Goal: Use online tool/utility: Utilize a website feature to perform a specific function

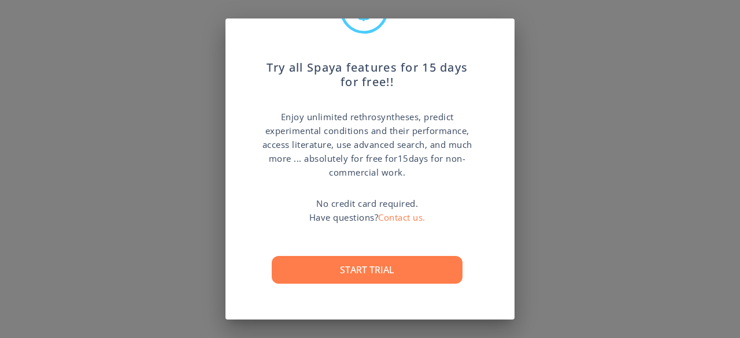
scroll to position [70, 0]
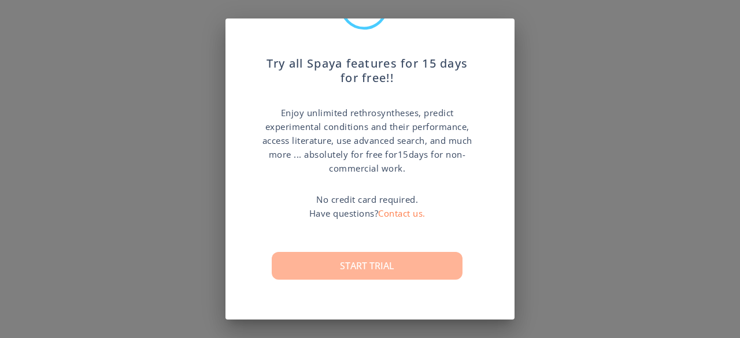
click at [424, 259] on button "Start trial" at bounding box center [367, 266] width 191 height 28
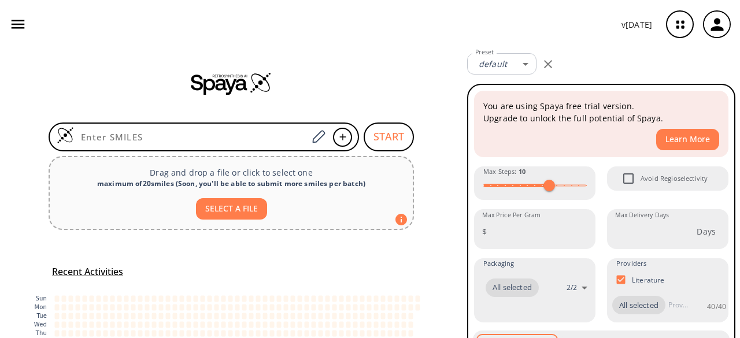
click at [487, 25] on div "v [DATE]" at bounding box center [370, 24] width 740 height 49
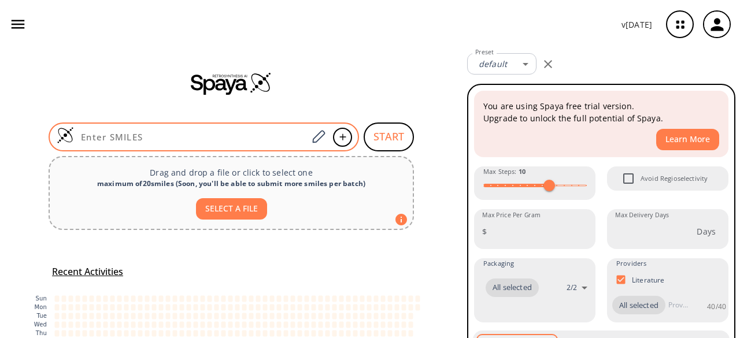
click at [167, 130] on div at bounding box center [204, 137] width 310 height 29
click at [128, 139] on input at bounding box center [191, 137] width 234 height 12
paste input "COC1=C(NCCOC)C(NC(C=C)=O)=CC(NC2=NC(C3=CNC4=CC=CC=C43)=CC=N2)=C1"
type input "COC1=C(NCCOC)C(NC(C=C)=O)=CC(NC2=NC(C3=CNC4=CC=CC=C43)=CC=N2)=C1"
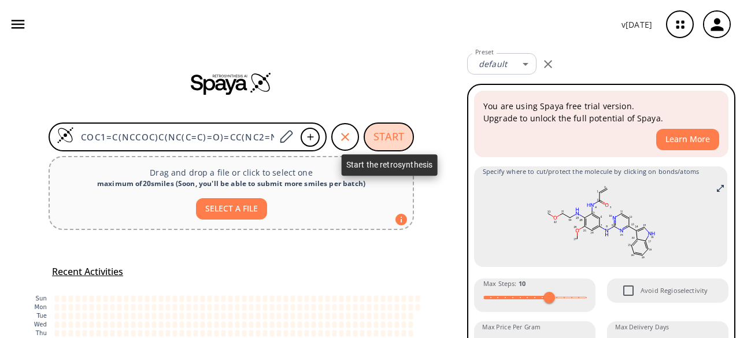
click at [381, 139] on button "START" at bounding box center [389, 137] width 50 height 29
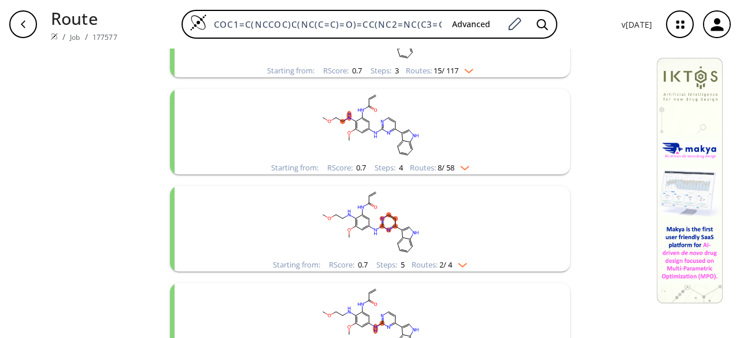
scroll to position [212, 0]
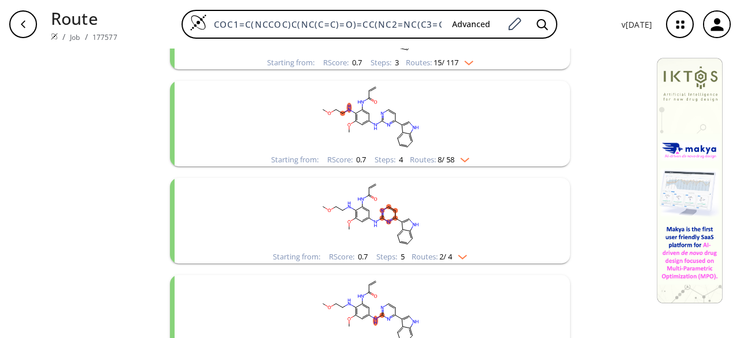
click at [447, 235] on rect "clusters" at bounding box center [370, 214] width 301 height 72
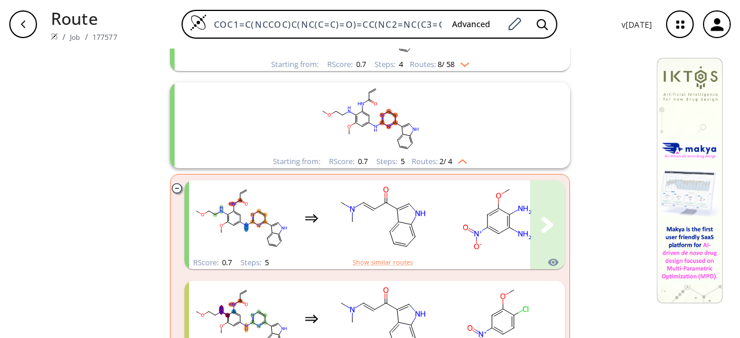
scroll to position [309, 0]
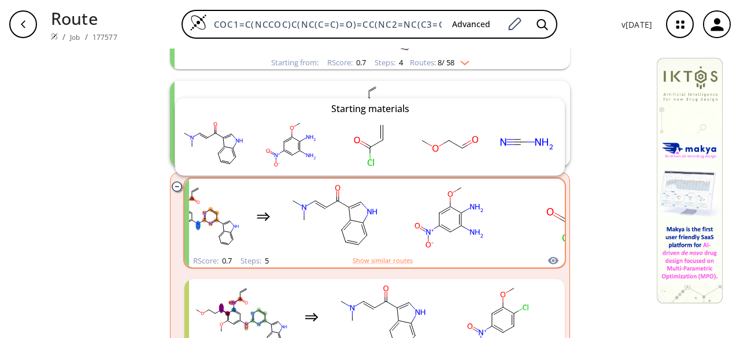
click at [548, 257] on icon "clusters" at bounding box center [553, 261] width 10 height 8
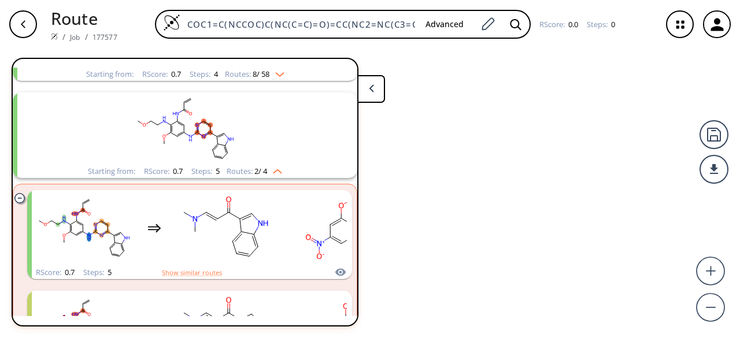
scroll to position [220, 0]
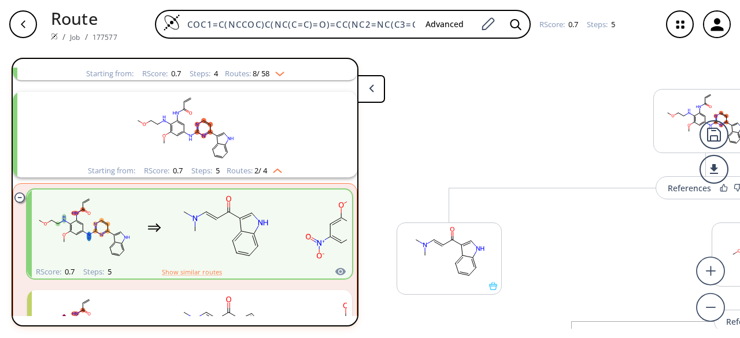
click at [373, 96] on button at bounding box center [371, 89] width 28 height 28
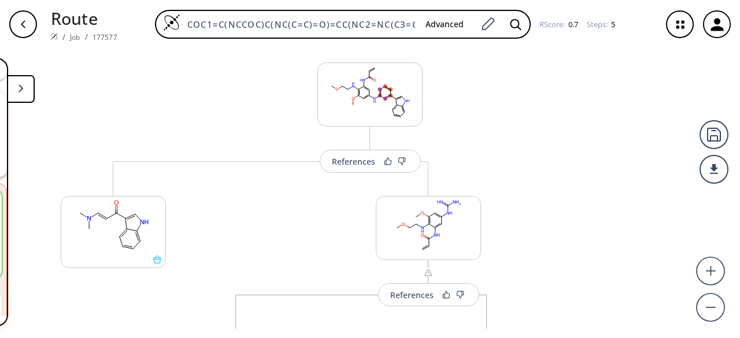
scroll to position [0, 0]
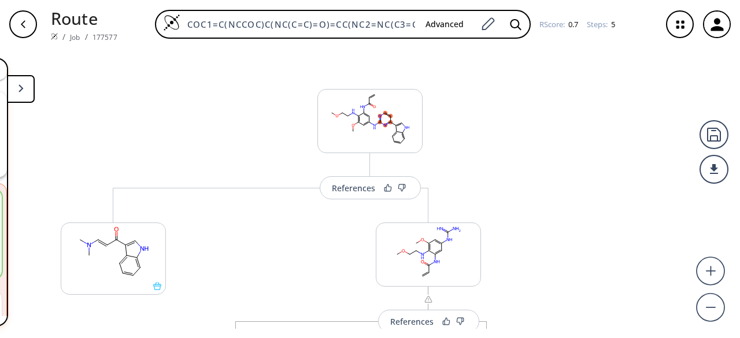
click at [21, 98] on button at bounding box center [21, 89] width 28 height 28
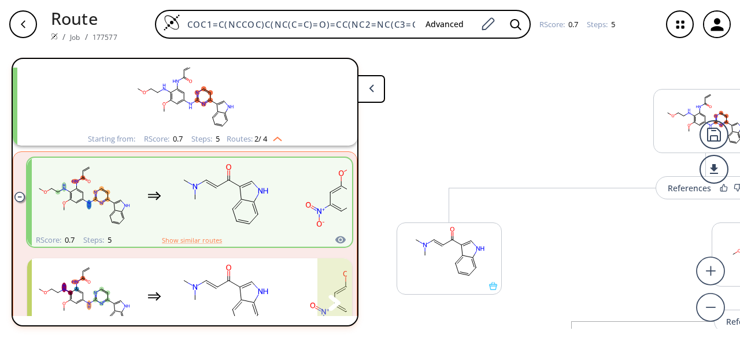
scroll to position [247, 0]
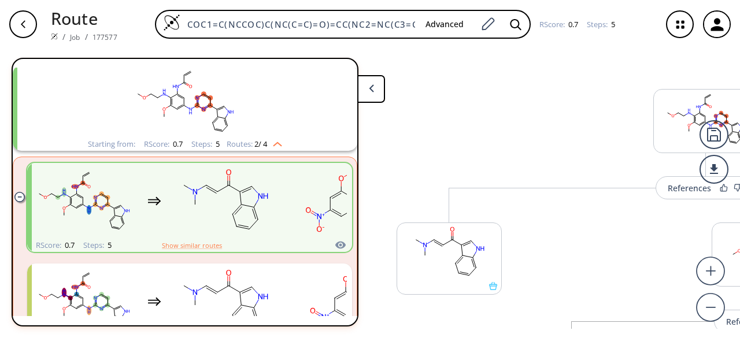
click at [379, 86] on button at bounding box center [371, 89] width 28 height 28
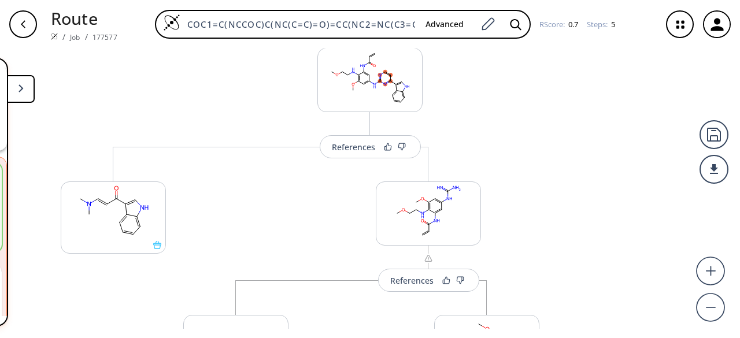
scroll to position [0, 0]
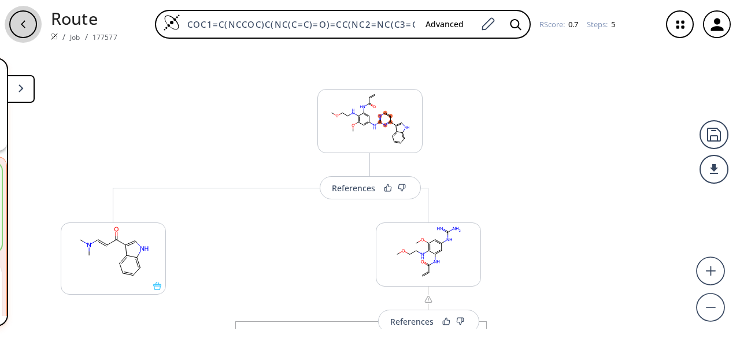
click at [25, 25] on icon "button" at bounding box center [23, 24] width 9 height 9
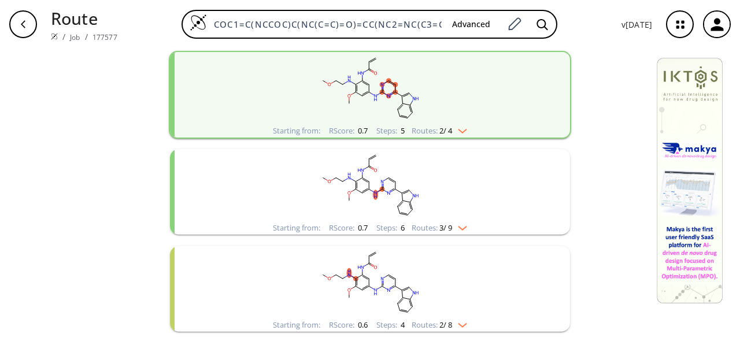
scroll to position [341, 0]
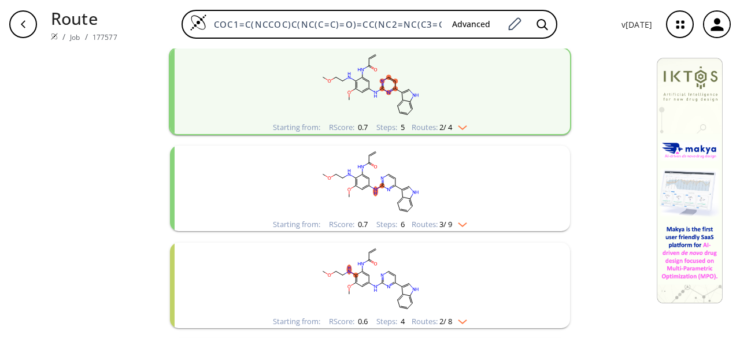
click at [426, 173] on rect "clusters" at bounding box center [370, 182] width 301 height 72
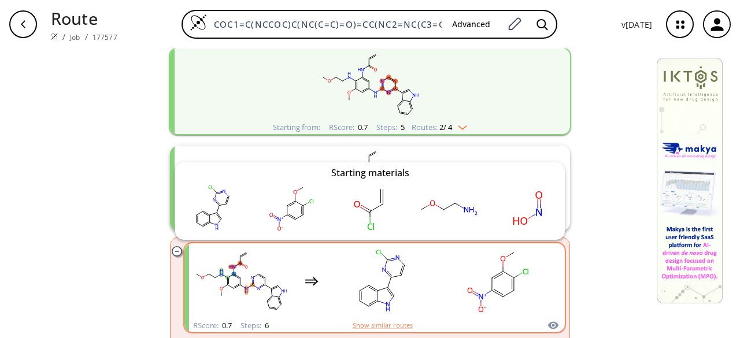
click at [550, 325] on icon "clusters" at bounding box center [553, 326] width 12 height 14
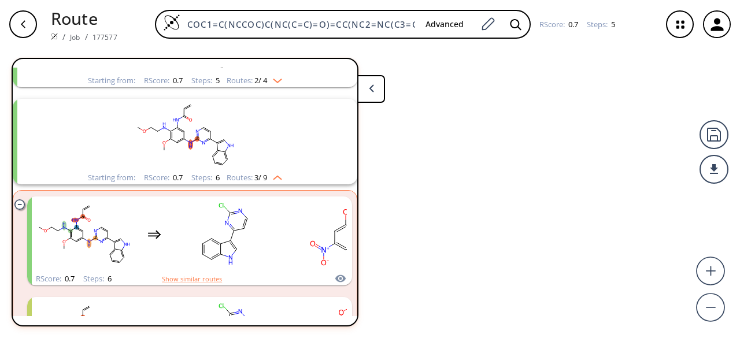
scroll to position [317, 0]
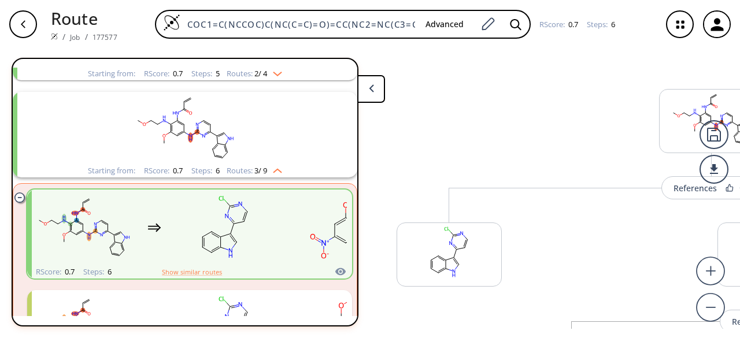
click at [378, 97] on button at bounding box center [371, 89] width 28 height 28
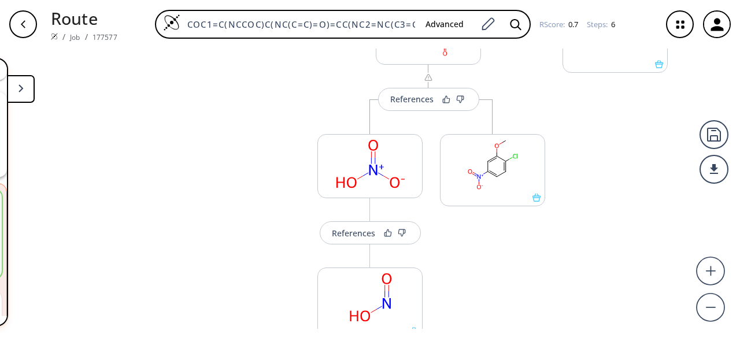
scroll to position [621, 0]
click at [420, 106] on button "References" at bounding box center [428, 101] width 101 height 23
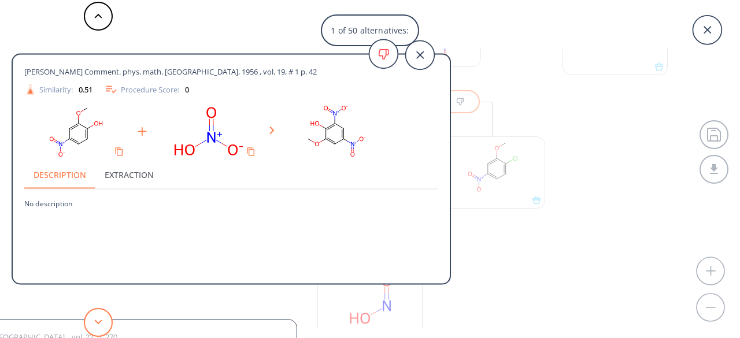
click at [103, 322] on button at bounding box center [98, 322] width 29 height 29
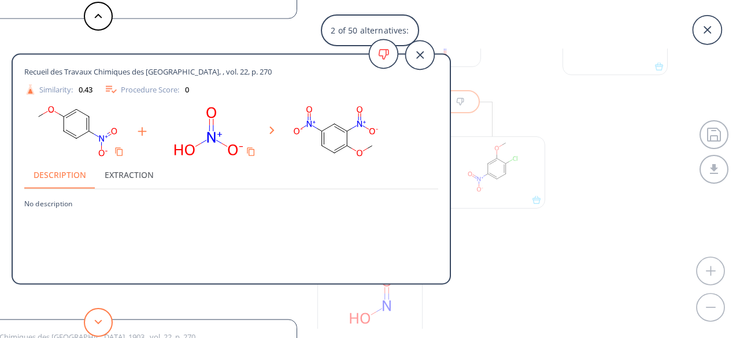
click at [103, 322] on button at bounding box center [98, 322] width 29 height 29
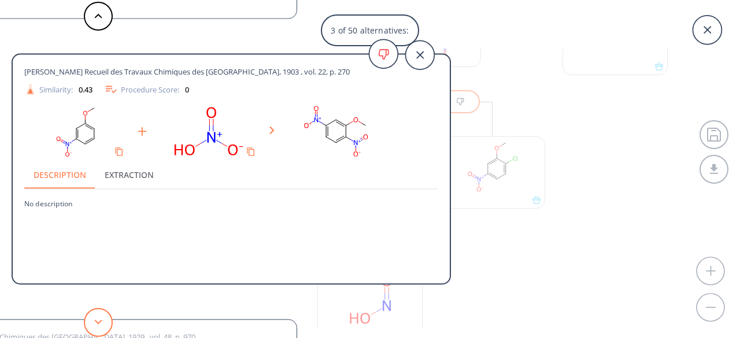
click at [103, 322] on button at bounding box center [98, 322] width 29 height 29
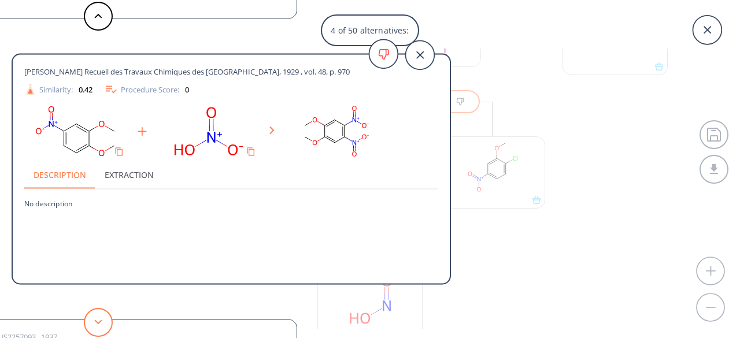
click at [103, 322] on button at bounding box center [98, 322] width 29 height 29
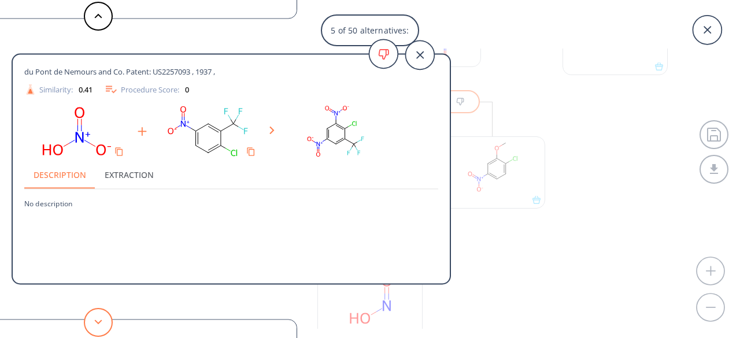
click at [103, 322] on button at bounding box center [98, 322] width 29 height 29
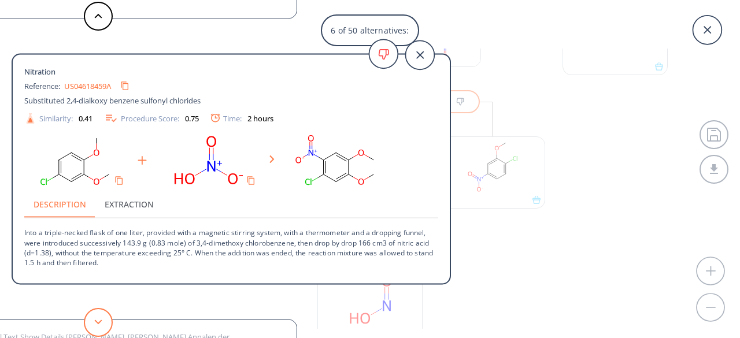
click at [105, 321] on button at bounding box center [98, 322] width 29 height 29
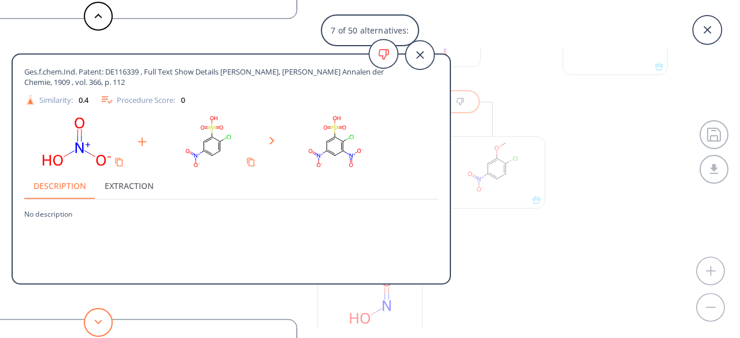
click at [105, 321] on button at bounding box center [98, 322] width 29 height 29
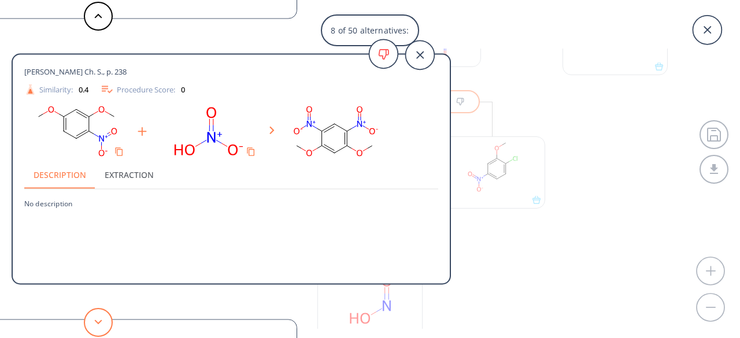
click at [105, 321] on button at bounding box center [98, 322] width 29 height 29
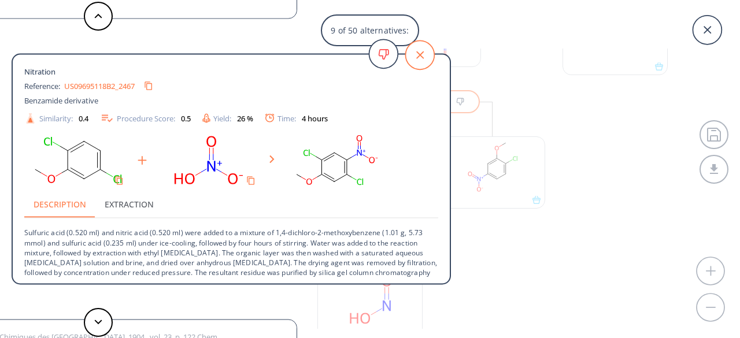
click at [414, 54] on icon at bounding box center [419, 54] width 29 height 29
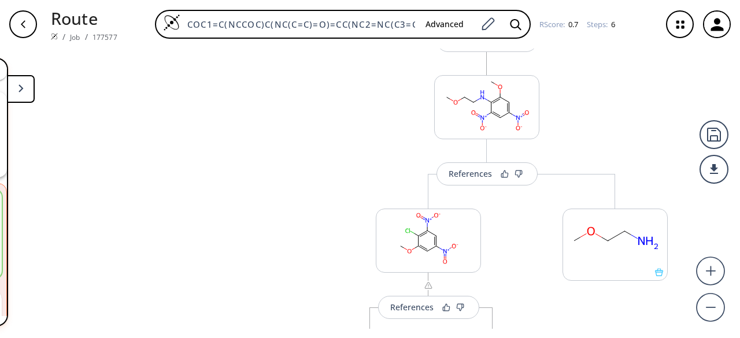
scroll to position [415, 0]
click at [472, 182] on button "References" at bounding box center [486, 173] width 101 height 23
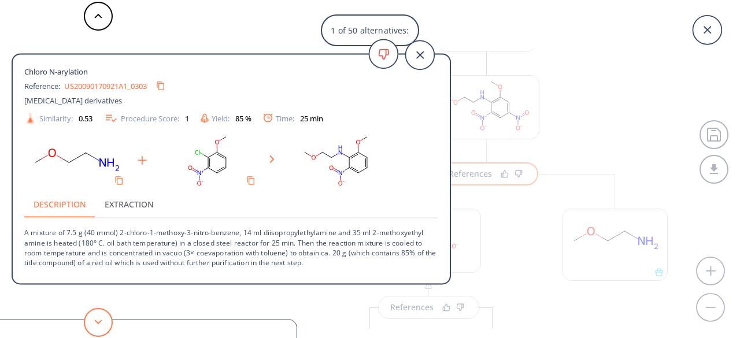
click at [100, 321] on polygon at bounding box center [99, 322] width 8 height 5
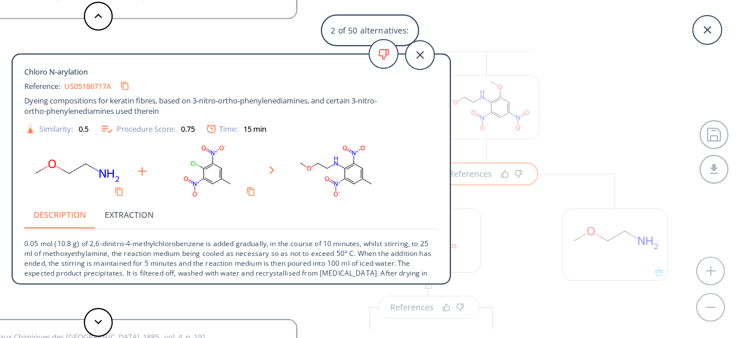
click at [517, 61] on div "2 of 50 alternatives: Chloro N-arylation Reference: US20090170921A1_0303 [MEDIC…" at bounding box center [370, 169] width 740 height 338
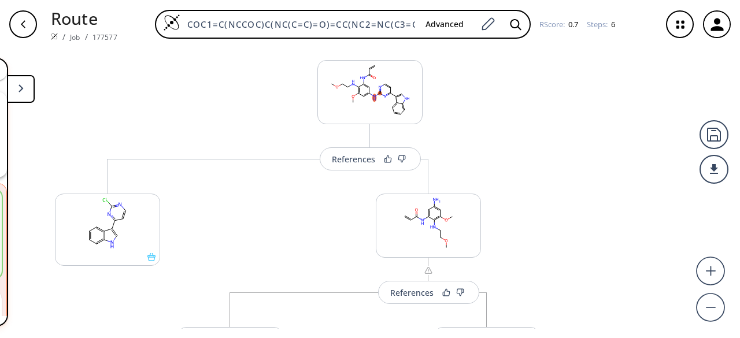
scroll to position [22, 0]
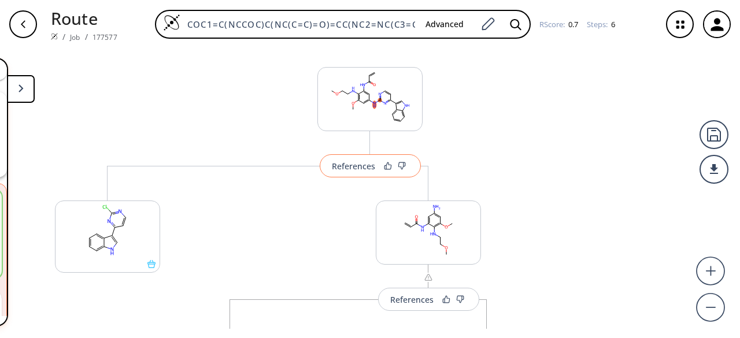
click at [364, 167] on div "References" at bounding box center [353, 166] width 43 height 8
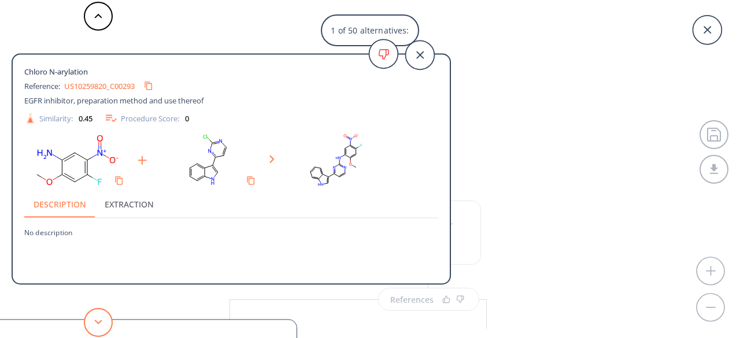
click at [97, 314] on button at bounding box center [98, 322] width 29 height 29
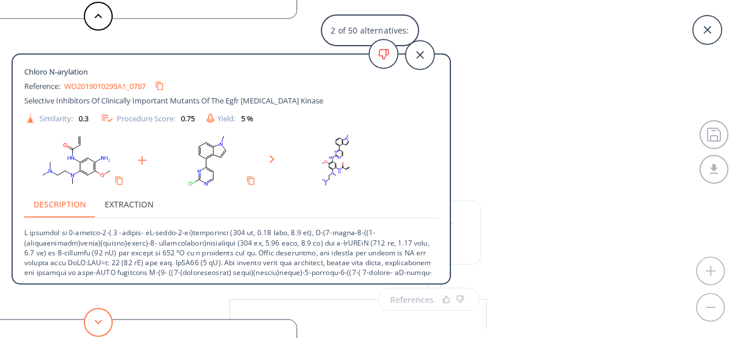
click at [105, 320] on button at bounding box center [98, 322] width 29 height 29
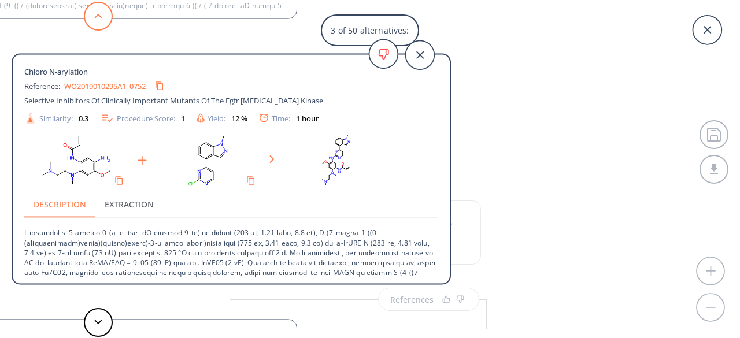
click at [94, 24] on button at bounding box center [98, 16] width 29 height 29
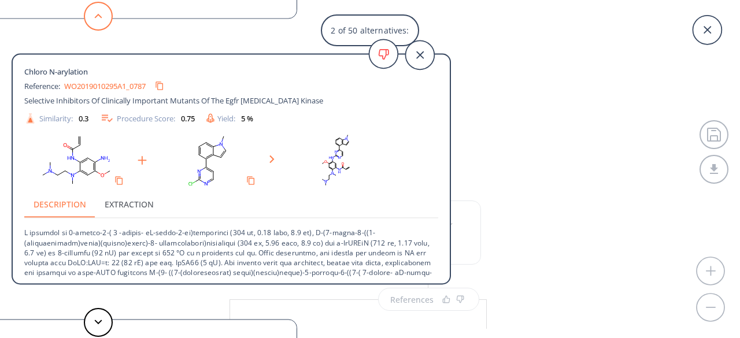
click at [102, 20] on button at bounding box center [98, 16] width 29 height 29
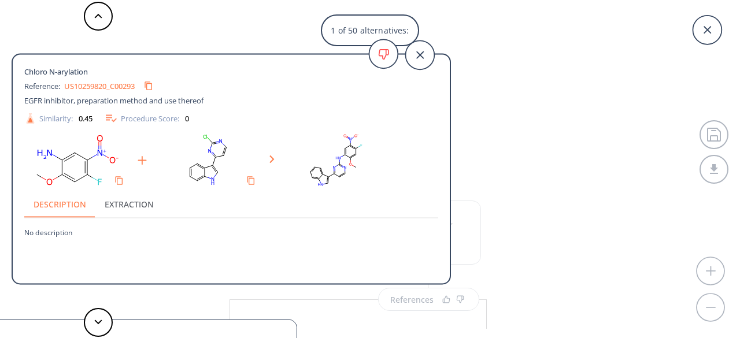
click at [494, 125] on div "1 of 50 alternatives: Chloro N-arylation Reference: US10259820_C00293 EGFR inhi…" at bounding box center [370, 169] width 740 height 338
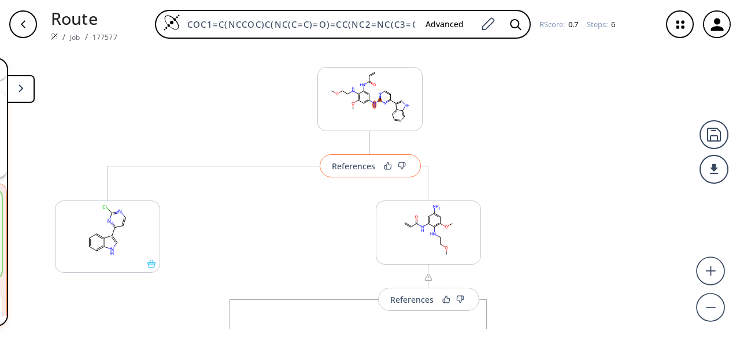
click at [338, 167] on div "References" at bounding box center [353, 166] width 43 height 8
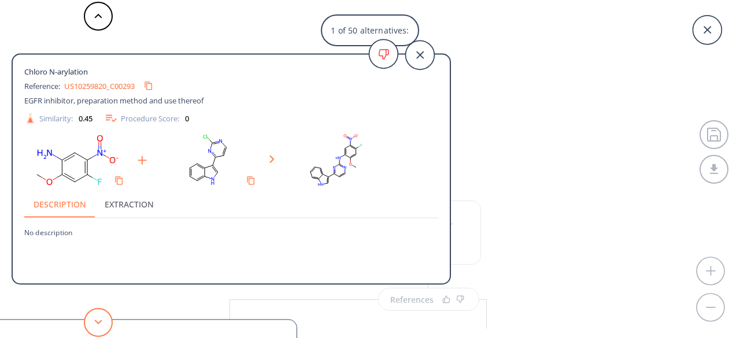
click at [103, 321] on button at bounding box center [98, 322] width 29 height 29
click at [97, 324] on icon at bounding box center [98, 322] width 8 height 5
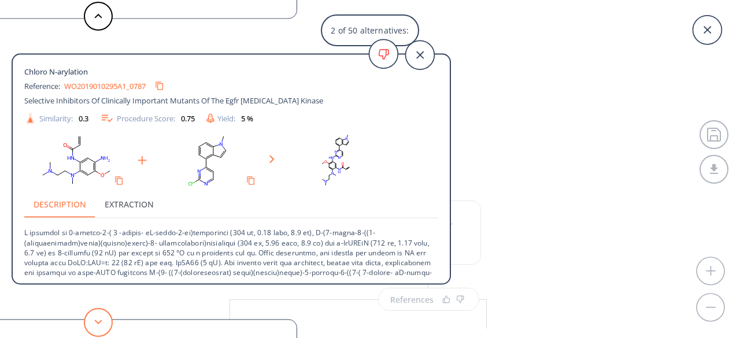
click at [97, 324] on icon at bounding box center [98, 322] width 8 height 5
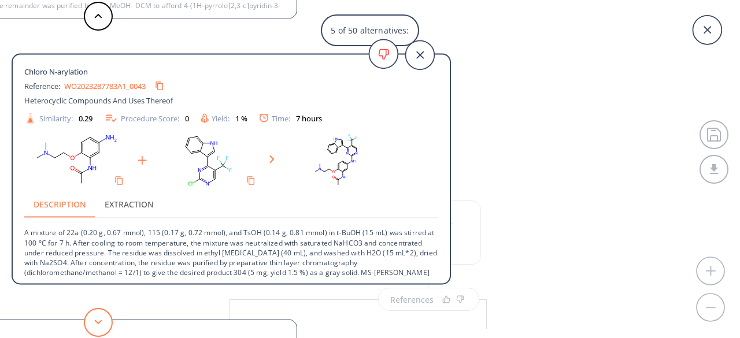
click at [100, 321] on icon at bounding box center [98, 322] width 8 height 5
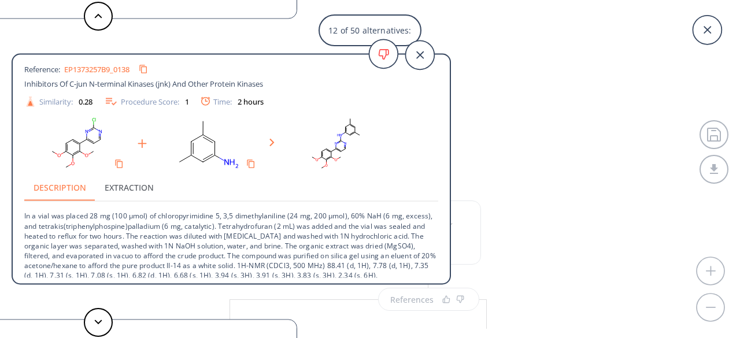
scroll to position [21, 0]
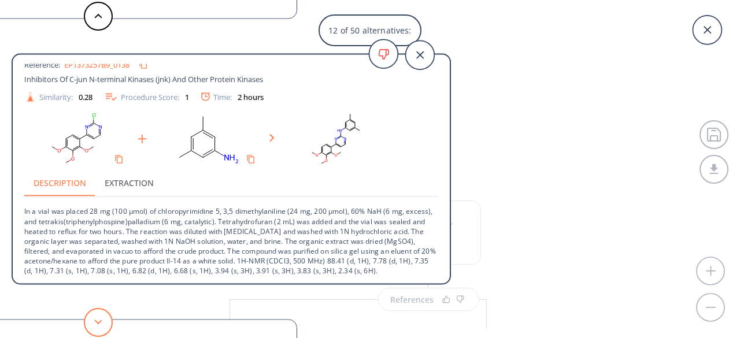
click at [100, 315] on button at bounding box center [98, 322] width 29 height 29
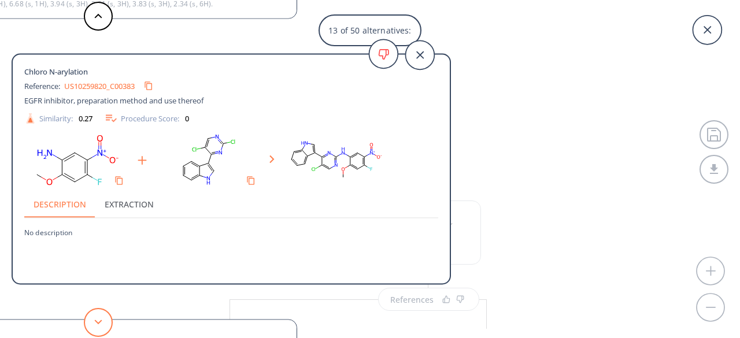
click at [100, 315] on button at bounding box center [98, 322] width 29 height 29
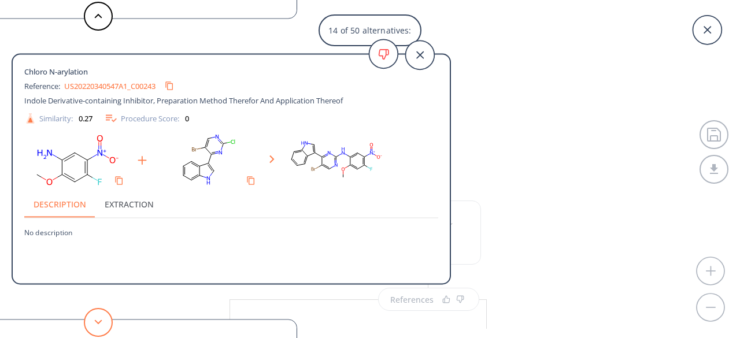
click at [100, 315] on button at bounding box center [98, 322] width 29 height 29
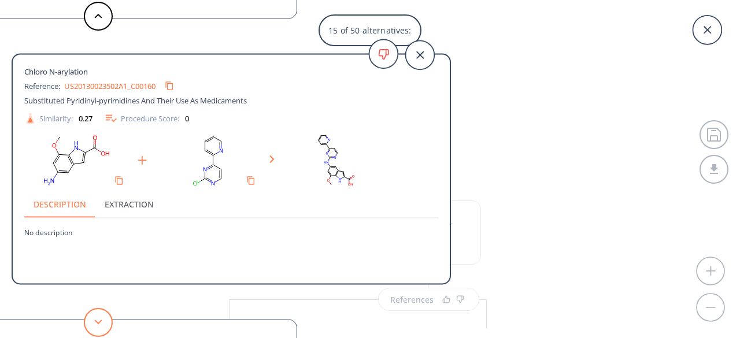
click at [100, 315] on button at bounding box center [98, 322] width 29 height 29
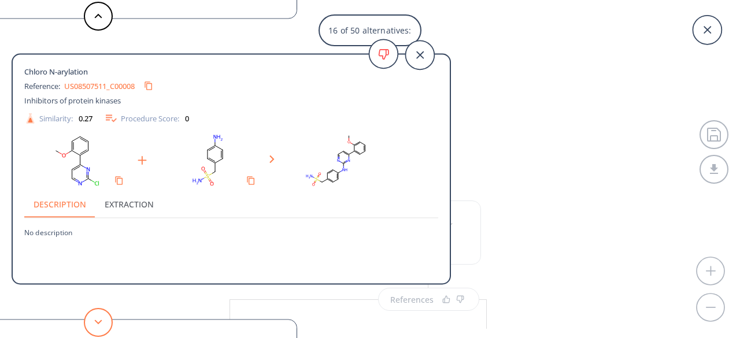
click at [100, 315] on button at bounding box center [98, 322] width 29 height 29
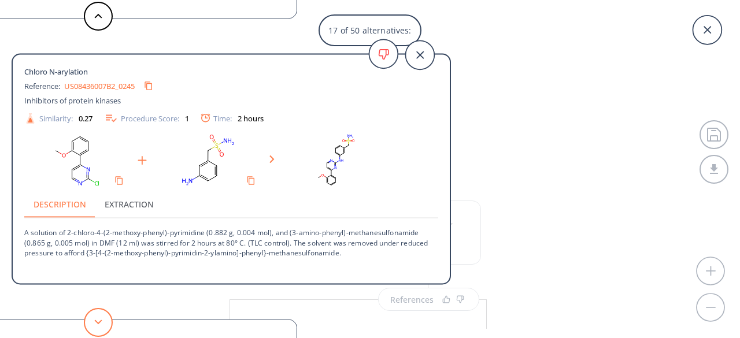
click at [100, 315] on button at bounding box center [98, 322] width 29 height 29
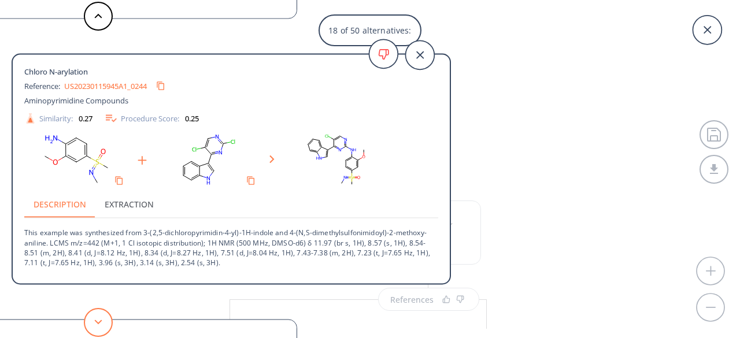
click at [100, 315] on button at bounding box center [98, 322] width 29 height 29
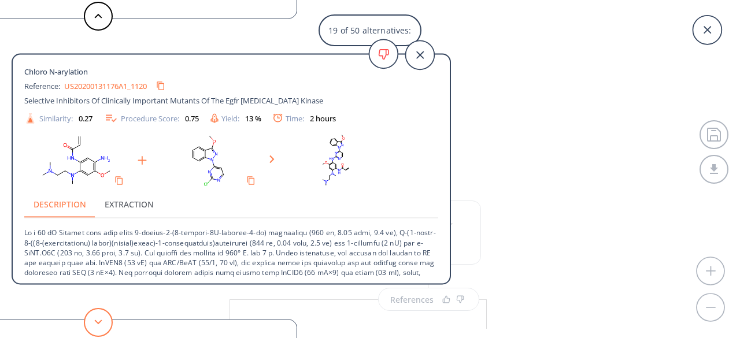
click at [101, 322] on icon at bounding box center [98, 322] width 8 height 5
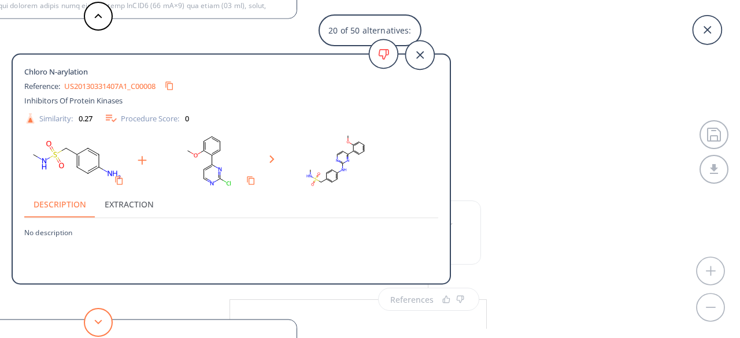
click at [101, 322] on icon at bounding box center [98, 322] width 8 height 5
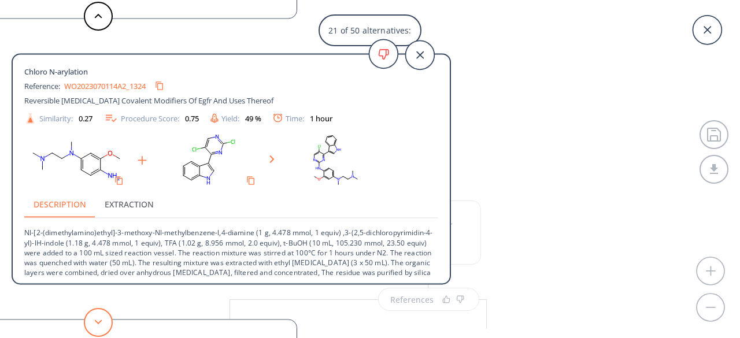
click at [106, 325] on button at bounding box center [98, 322] width 29 height 29
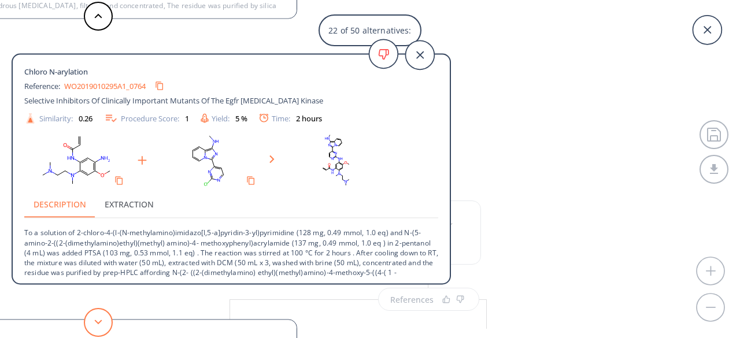
click at [97, 321] on icon at bounding box center [98, 322] width 8 height 5
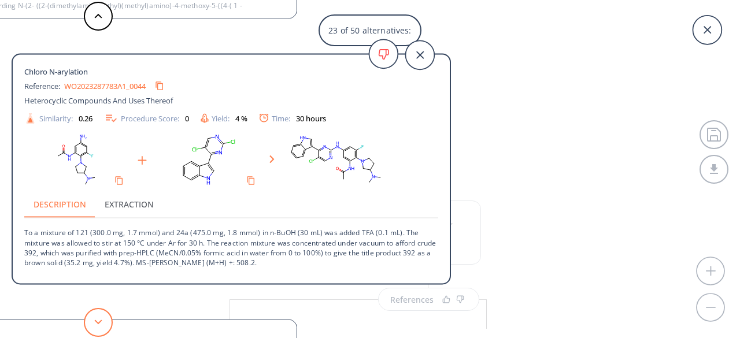
click at [99, 313] on button at bounding box center [98, 322] width 29 height 29
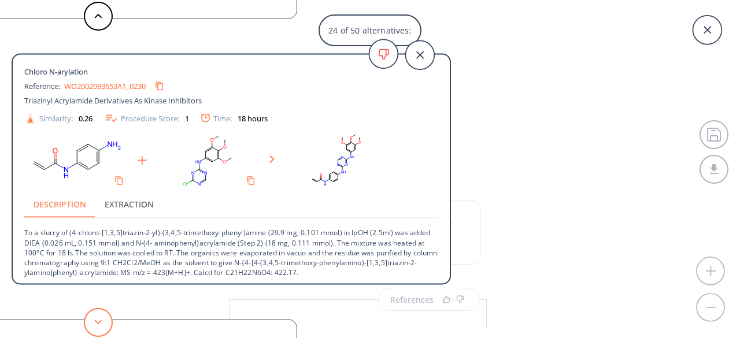
click at [103, 321] on button at bounding box center [98, 322] width 29 height 29
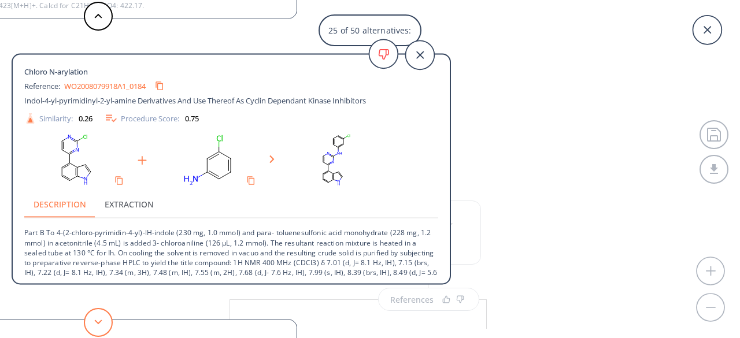
click at [105, 323] on button at bounding box center [98, 322] width 29 height 29
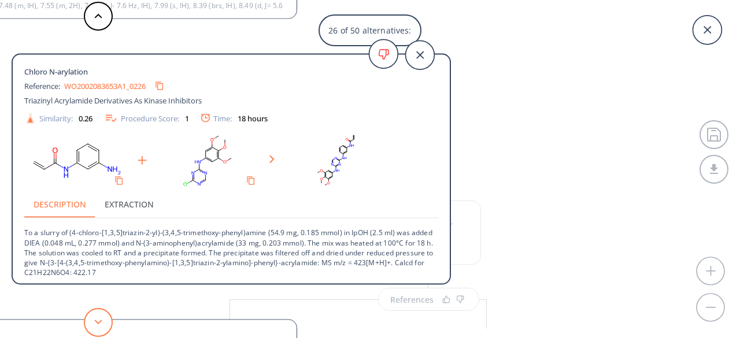
click at [97, 317] on button at bounding box center [98, 322] width 29 height 29
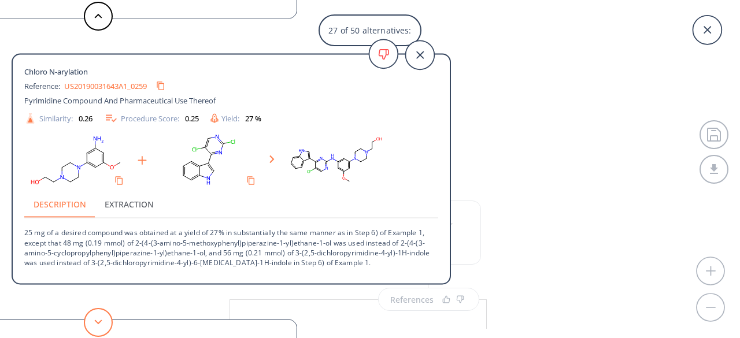
click at [97, 317] on button at bounding box center [98, 322] width 29 height 29
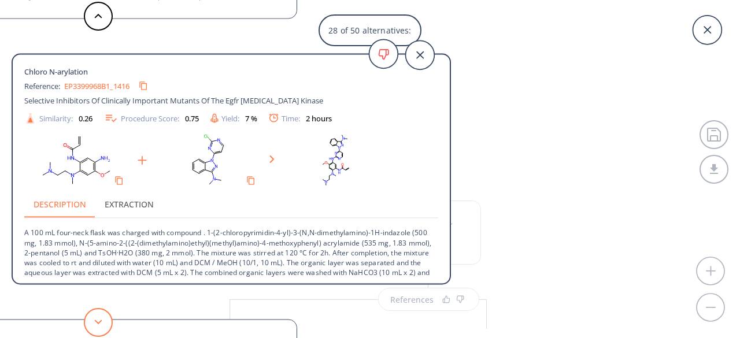
click at [99, 315] on button at bounding box center [98, 322] width 29 height 29
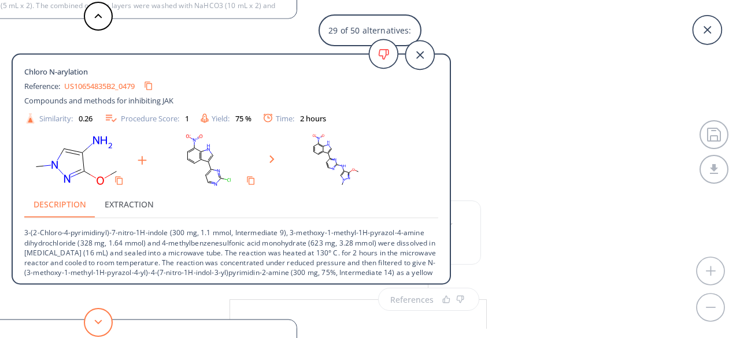
click at [101, 319] on button at bounding box center [98, 322] width 29 height 29
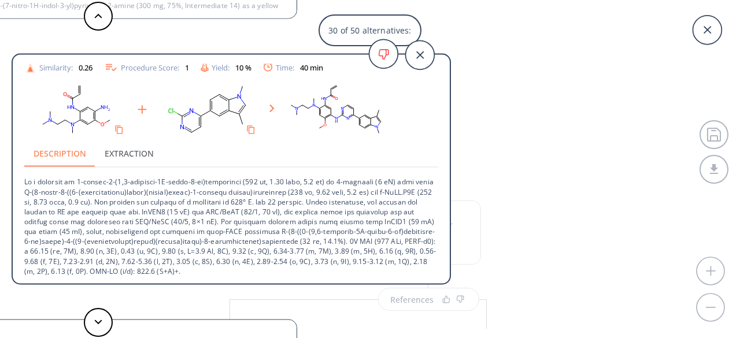
scroll to position [51, 0]
click at [95, 320] on icon at bounding box center [98, 322] width 8 height 5
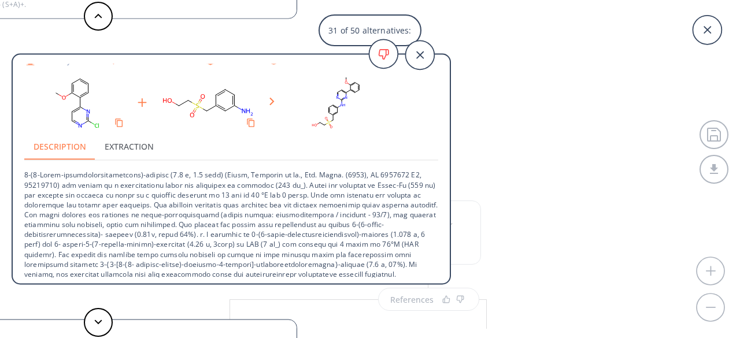
scroll to position [61, 0]
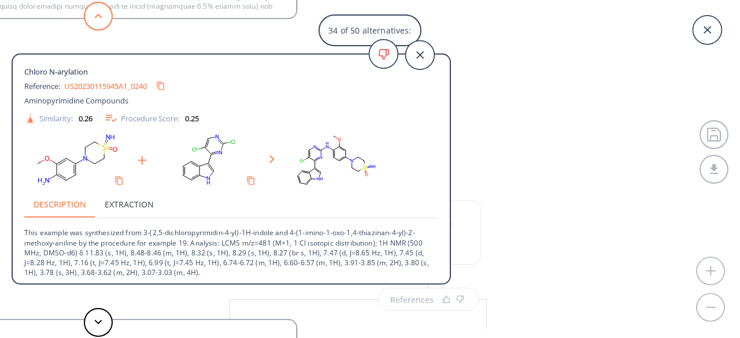
click at [97, 16] on polygon at bounding box center [99, 16] width 8 height 5
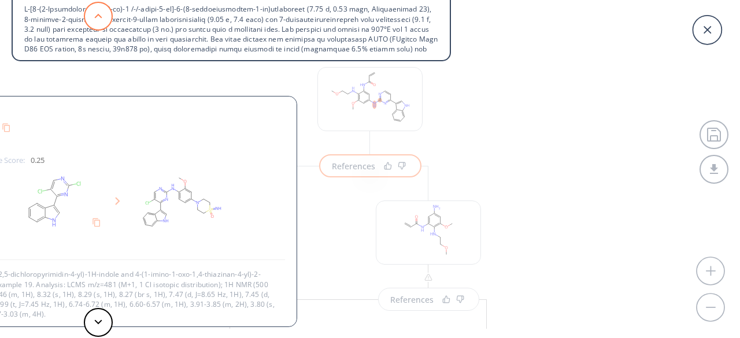
click at [97, 16] on polygon at bounding box center [99, 16] width 8 height 5
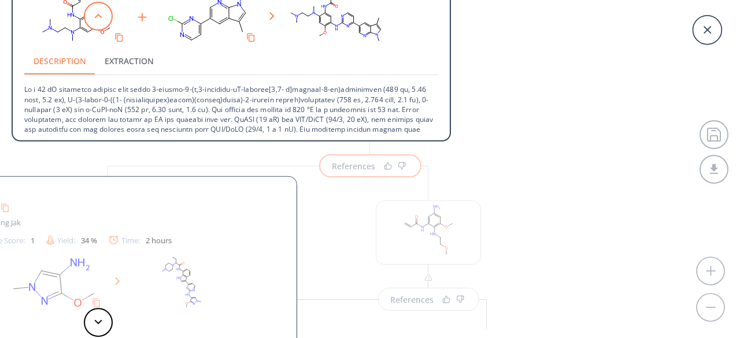
click at [97, 16] on polygon at bounding box center [99, 16] width 8 height 5
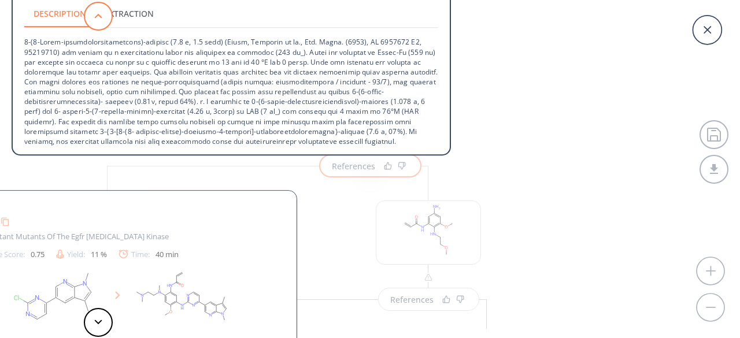
click at [97, 16] on polygon at bounding box center [99, 16] width 8 height 5
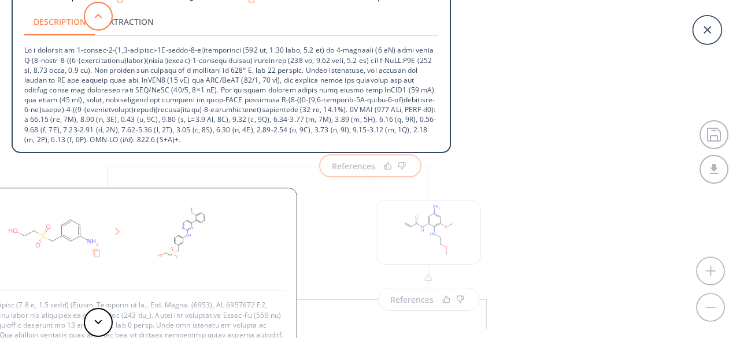
click at [97, 16] on polygon at bounding box center [99, 16] width 8 height 5
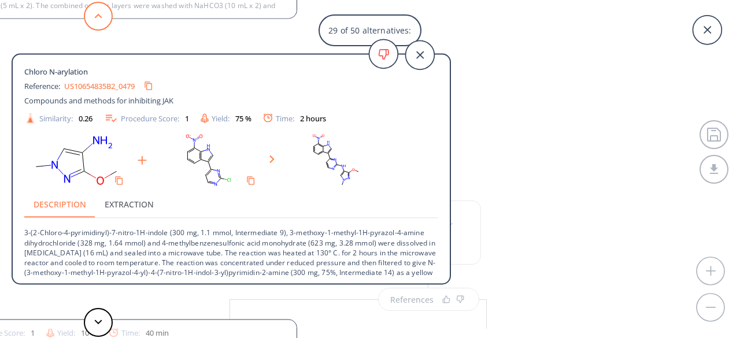
click at [97, 16] on polygon at bounding box center [99, 16] width 8 height 5
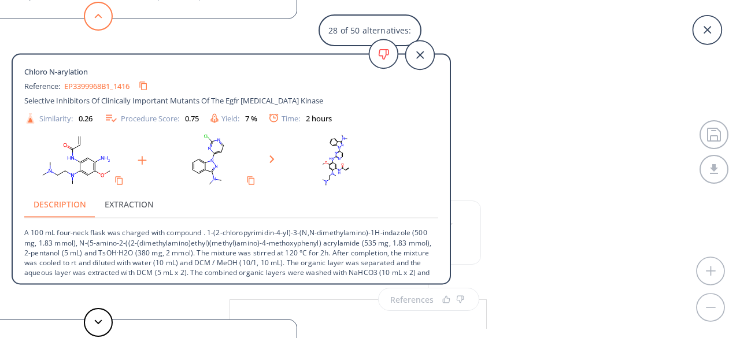
click at [97, 16] on polygon at bounding box center [99, 16] width 8 height 5
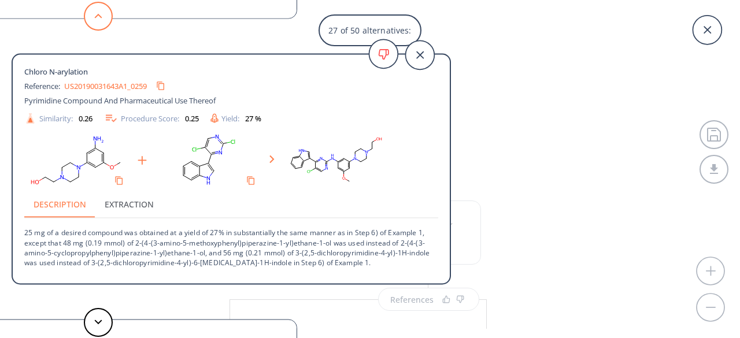
click at [97, 16] on polygon at bounding box center [99, 16] width 8 height 5
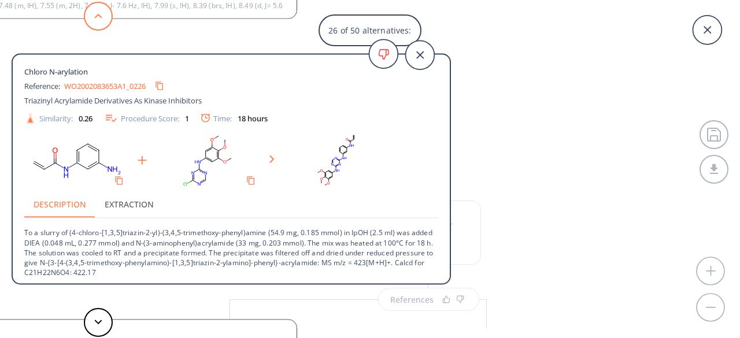
click at [97, 16] on polygon at bounding box center [99, 16] width 8 height 5
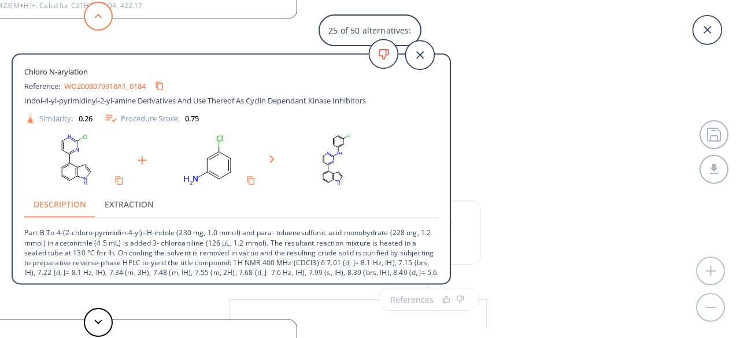
click at [97, 16] on polygon at bounding box center [99, 16] width 8 height 5
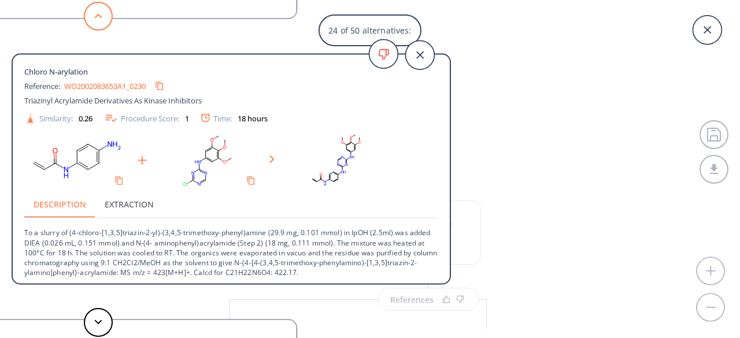
click at [97, 16] on polygon at bounding box center [99, 16] width 8 height 5
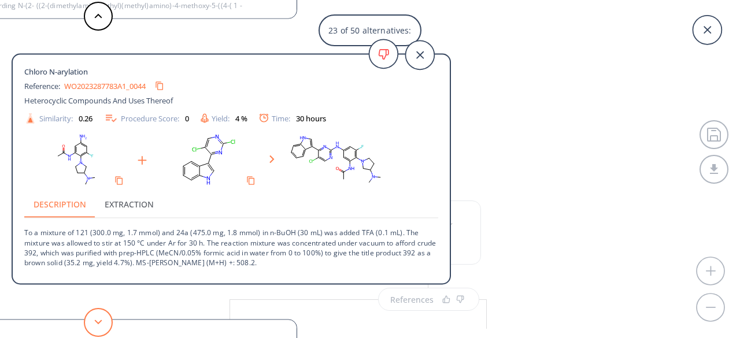
click at [90, 324] on button at bounding box center [98, 322] width 29 height 29
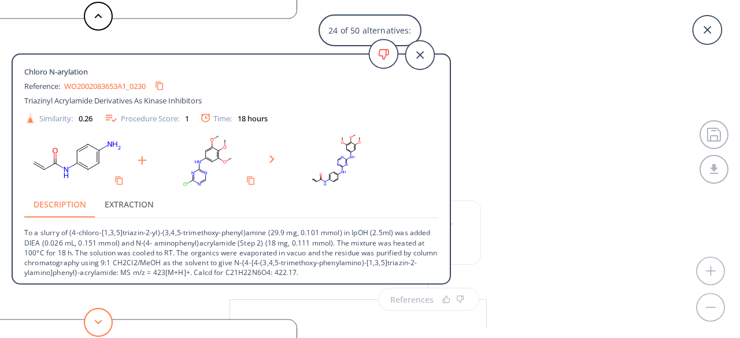
click at [90, 324] on button at bounding box center [98, 322] width 29 height 29
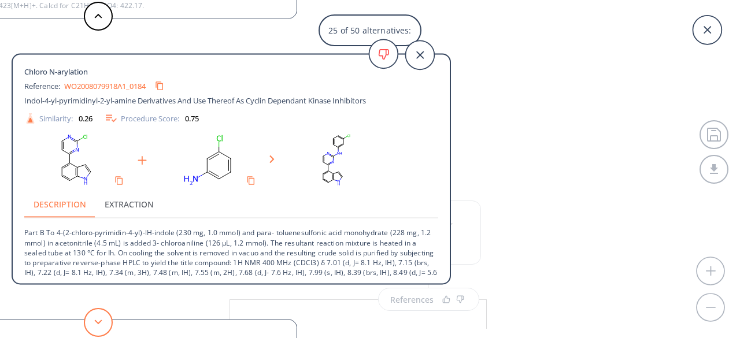
click at [90, 324] on button at bounding box center [98, 322] width 29 height 29
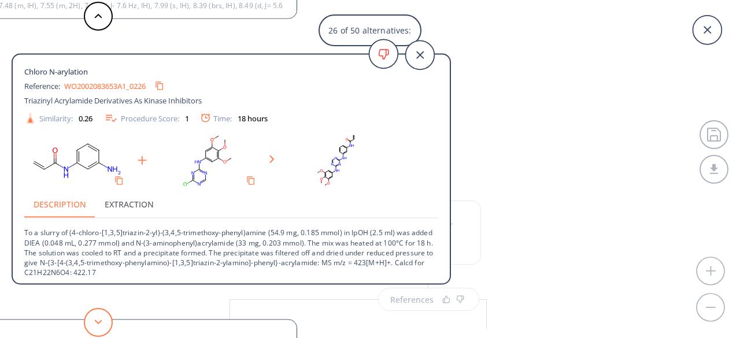
click at [90, 324] on button at bounding box center [98, 322] width 29 height 29
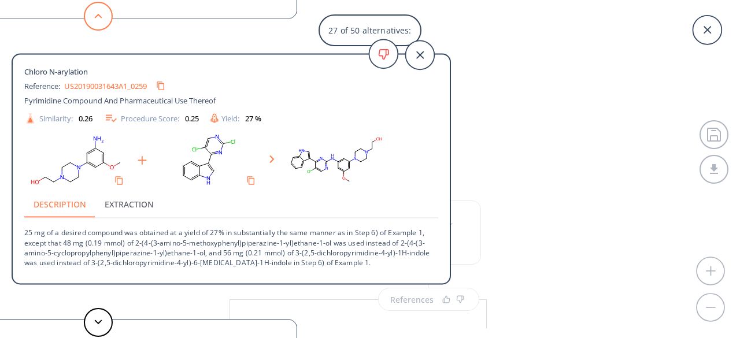
click at [103, 21] on button at bounding box center [98, 16] width 29 height 29
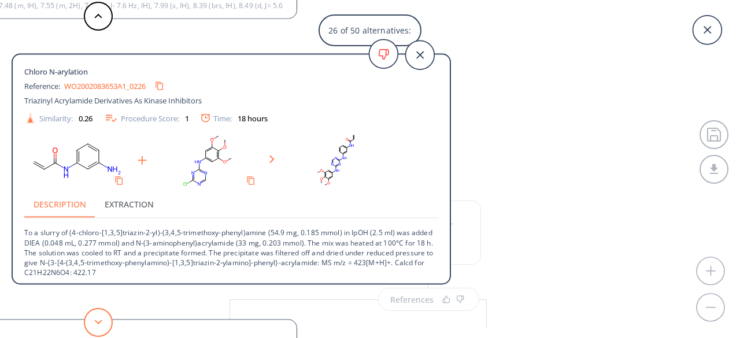
click at [103, 311] on button at bounding box center [98, 322] width 29 height 29
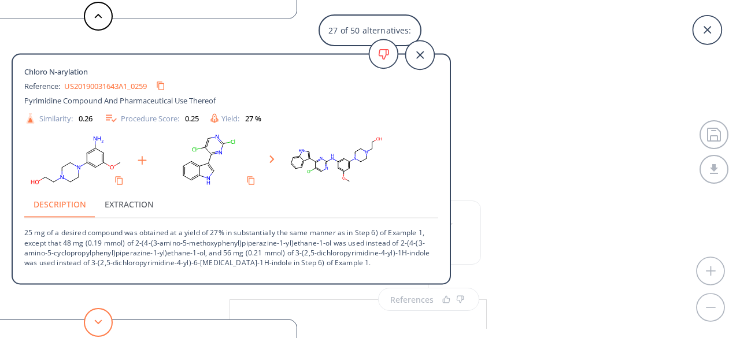
click at [99, 310] on button at bounding box center [98, 322] width 29 height 29
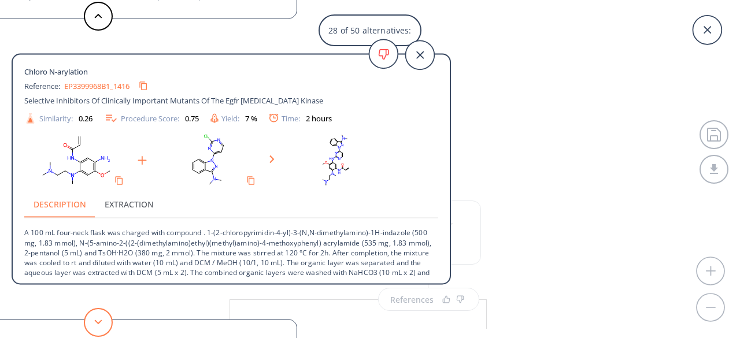
click at [99, 310] on button at bounding box center [98, 322] width 29 height 29
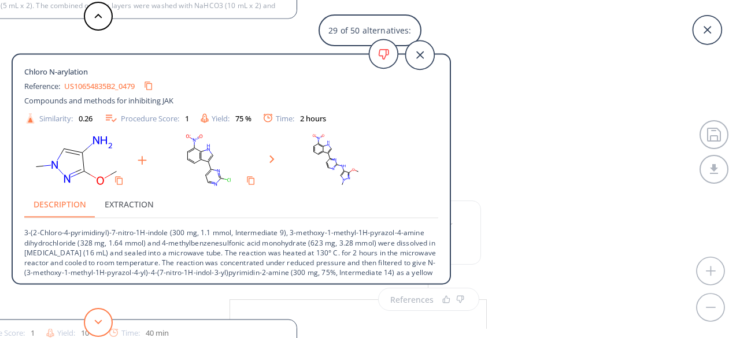
click at [99, 310] on button at bounding box center [98, 322] width 29 height 29
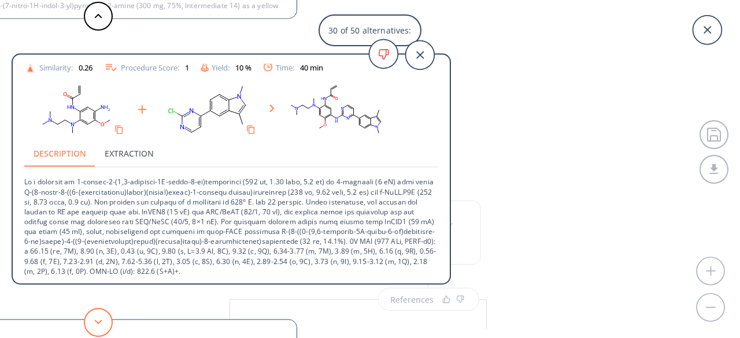
click at [97, 316] on button at bounding box center [98, 322] width 29 height 29
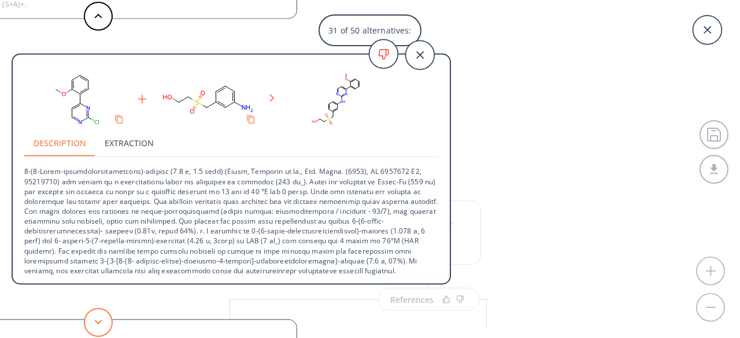
click at [97, 320] on icon at bounding box center [98, 322] width 8 height 5
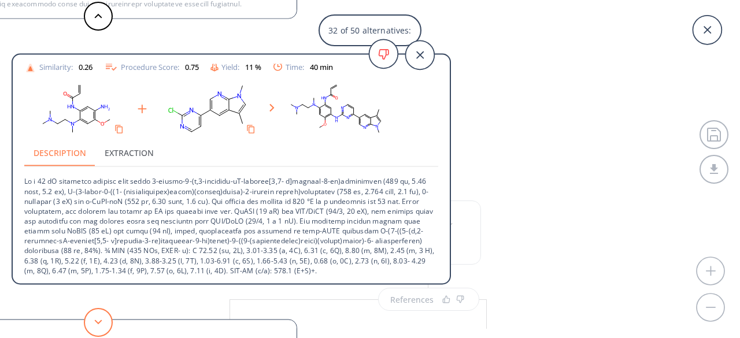
click at [97, 319] on button at bounding box center [98, 322] width 29 height 29
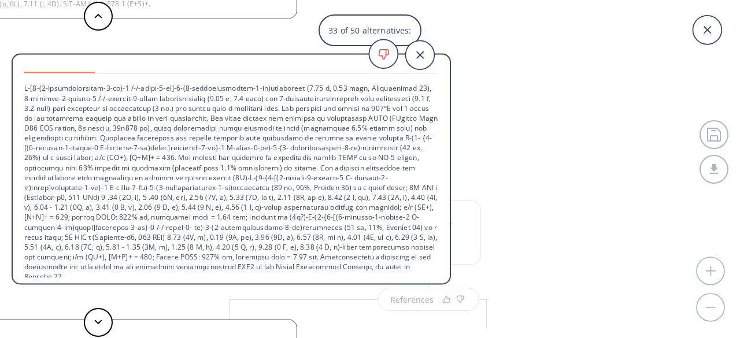
scroll to position [148, 0]
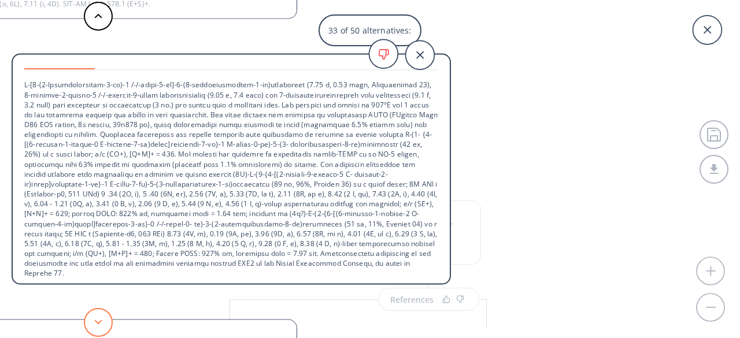
click at [100, 322] on polygon at bounding box center [99, 322] width 8 height 5
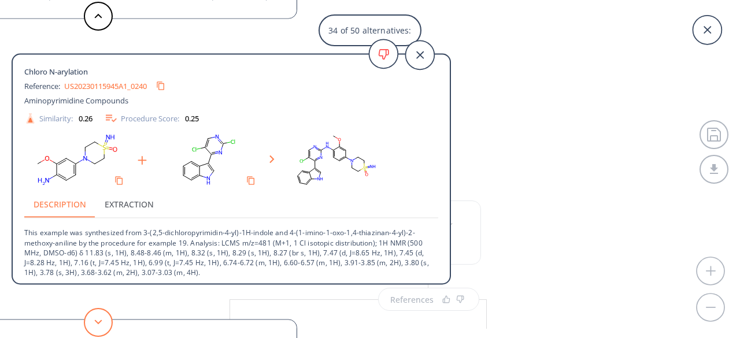
click at [101, 319] on button at bounding box center [98, 322] width 29 height 29
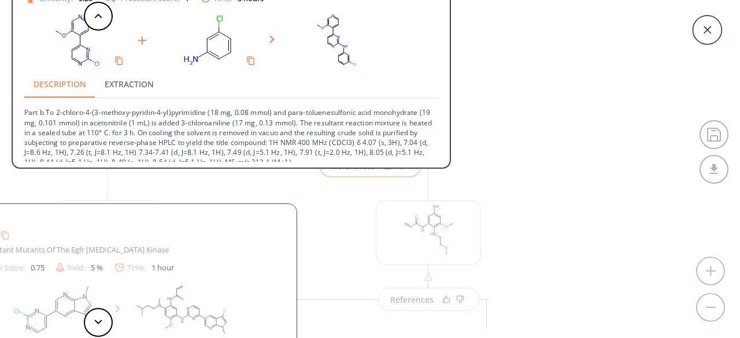
scroll to position [3, 0]
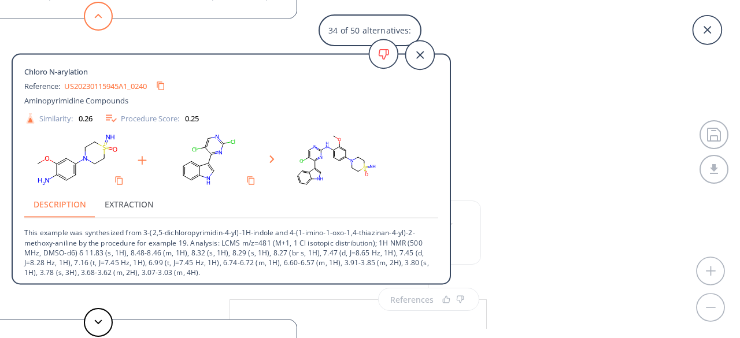
click at [106, 19] on button at bounding box center [98, 16] width 29 height 29
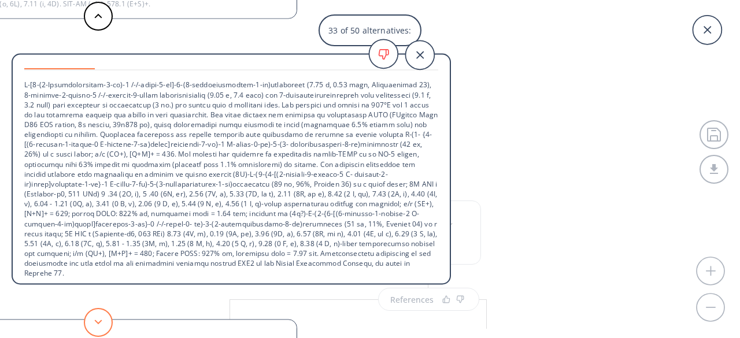
click at [103, 328] on button at bounding box center [98, 322] width 29 height 29
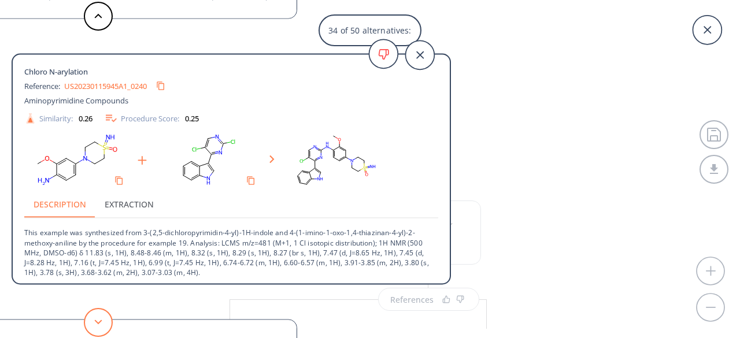
click at [103, 324] on button at bounding box center [98, 322] width 29 height 29
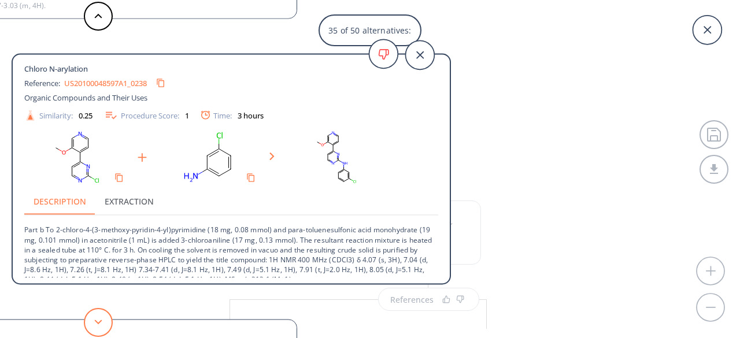
click at [90, 324] on button at bounding box center [98, 322] width 29 height 29
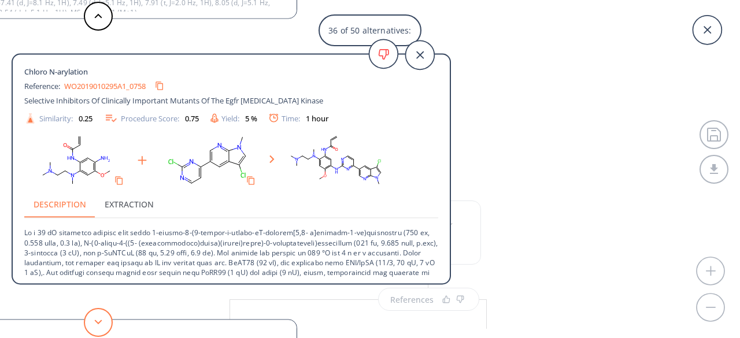
click at [102, 321] on button at bounding box center [98, 322] width 29 height 29
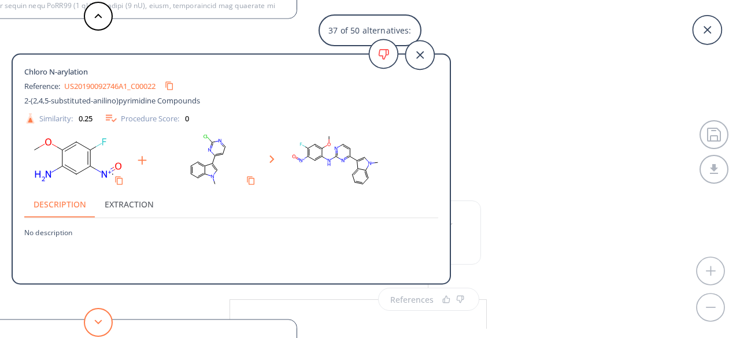
click at [101, 326] on button at bounding box center [98, 322] width 29 height 29
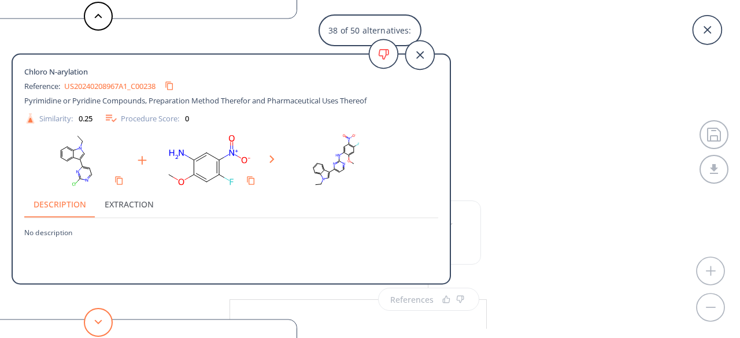
click at [101, 326] on button at bounding box center [98, 322] width 29 height 29
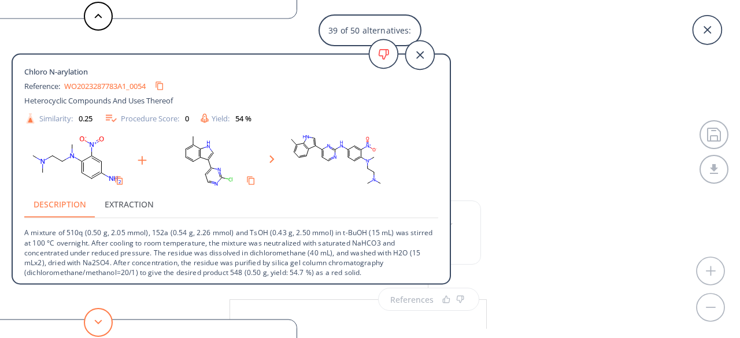
click at [103, 314] on button at bounding box center [98, 322] width 29 height 29
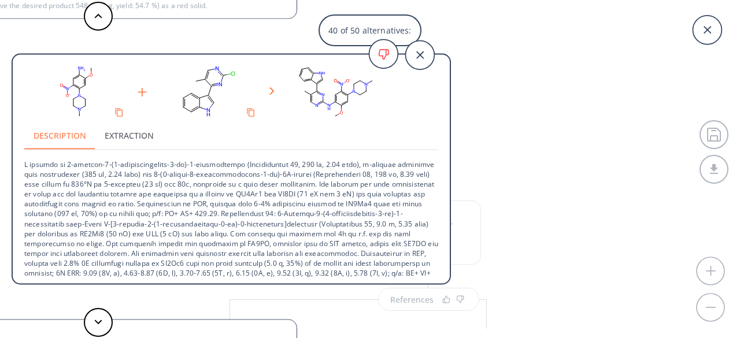
scroll to position [81, 0]
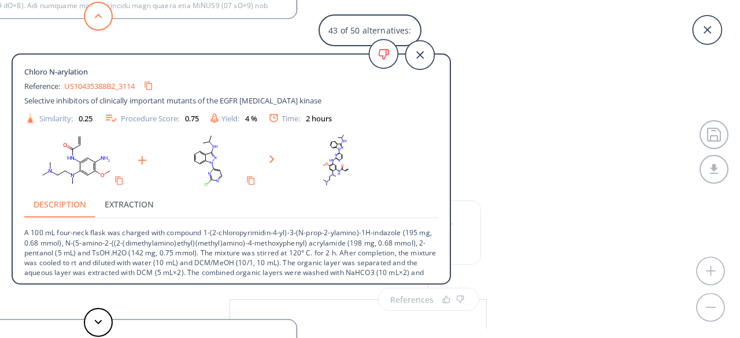
click at [90, 13] on button at bounding box center [98, 16] width 29 height 29
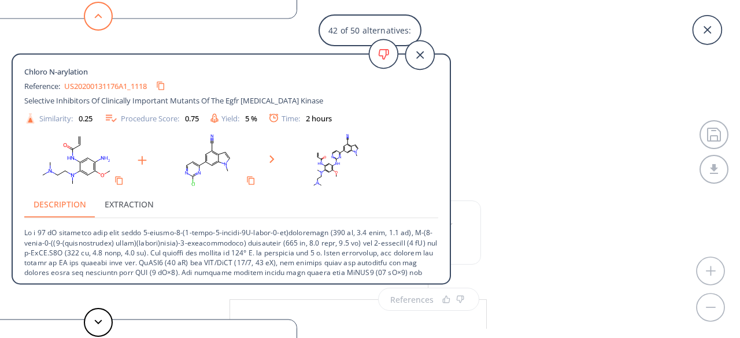
click at [90, 13] on button at bounding box center [98, 16] width 29 height 29
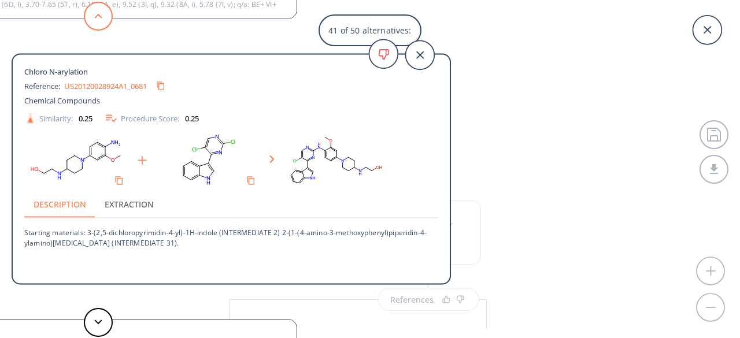
click at [103, 10] on button at bounding box center [98, 16] width 29 height 29
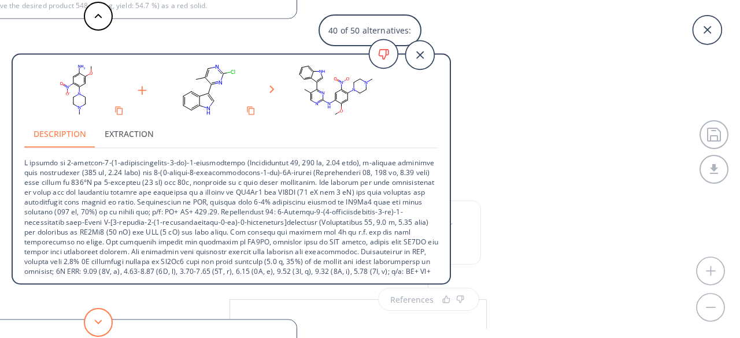
click at [108, 325] on button at bounding box center [98, 322] width 29 height 29
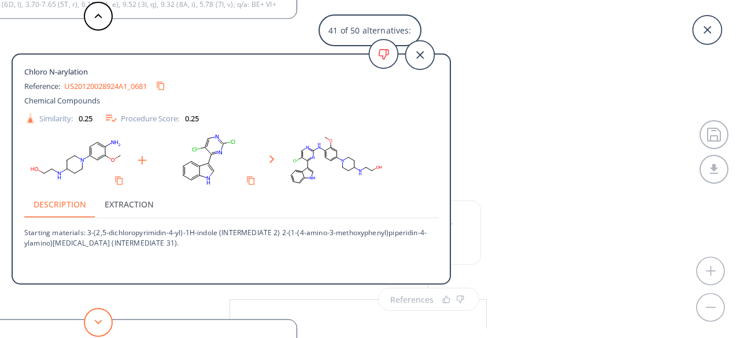
click at [98, 319] on button at bounding box center [98, 322] width 29 height 29
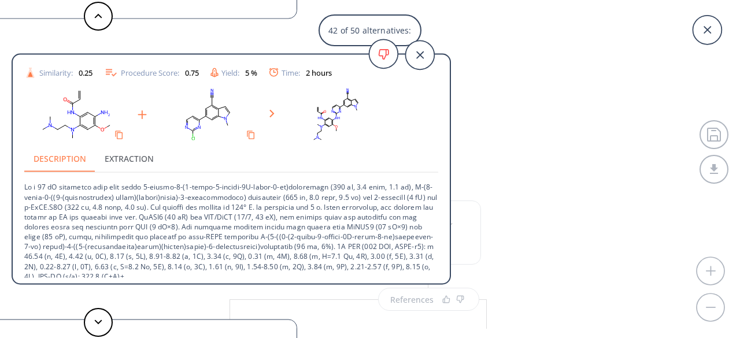
scroll to position [51, 0]
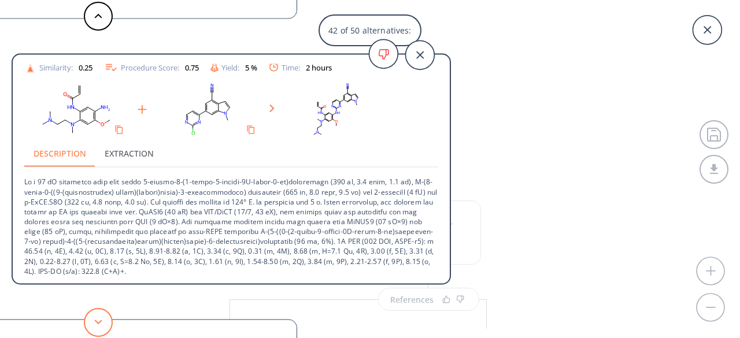
click at [99, 317] on button at bounding box center [98, 322] width 29 height 29
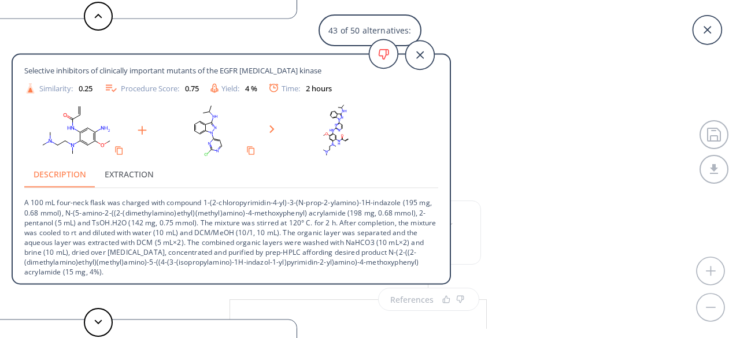
scroll to position [31, 0]
drag, startPoint x: 319, startPoint y: 262, endPoint x: 331, endPoint y: 279, distance: 20.7
click at [331, 279] on div "Chloro N-arylation Reference: US10435388B2_3114 Selective inhibitors of clinica…" at bounding box center [231, 171] width 437 height 232
click at [98, 322] on icon at bounding box center [98, 322] width 8 height 5
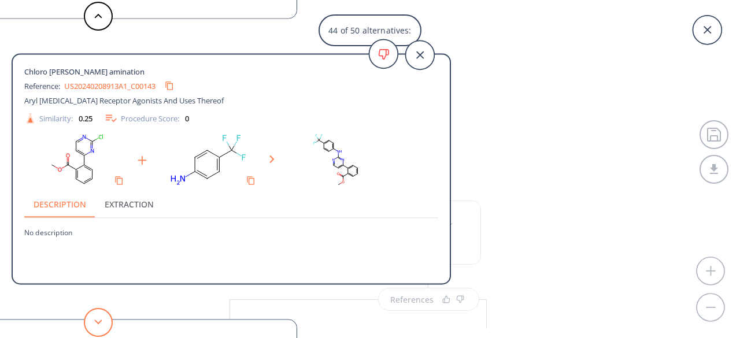
click at [94, 314] on button at bounding box center [98, 322] width 29 height 29
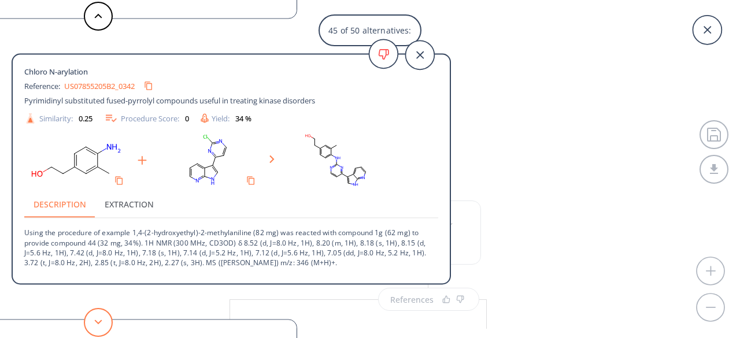
click at [101, 315] on button at bounding box center [98, 322] width 29 height 29
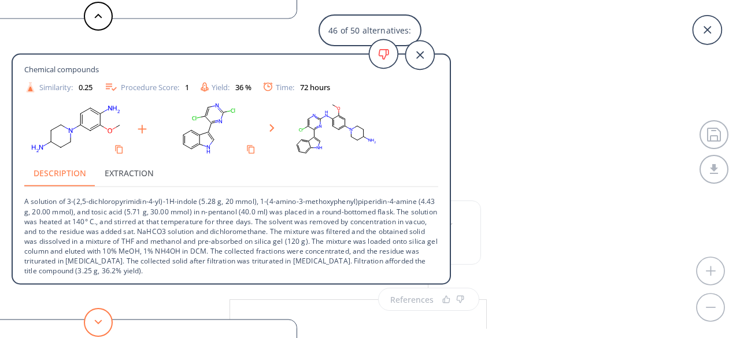
click at [89, 320] on button at bounding box center [98, 322] width 29 height 29
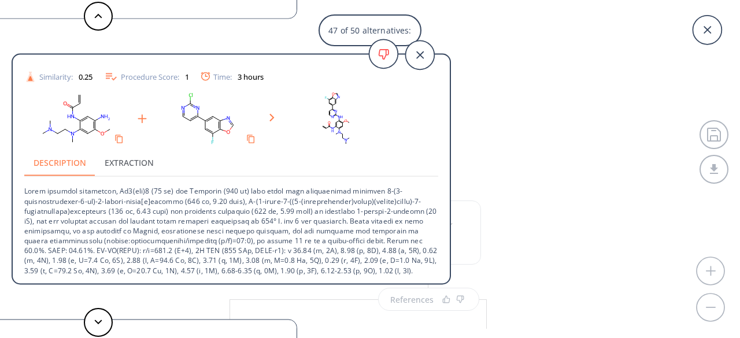
scroll to position [51, 0]
click at [95, 317] on button at bounding box center [98, 322] width 29 height 29
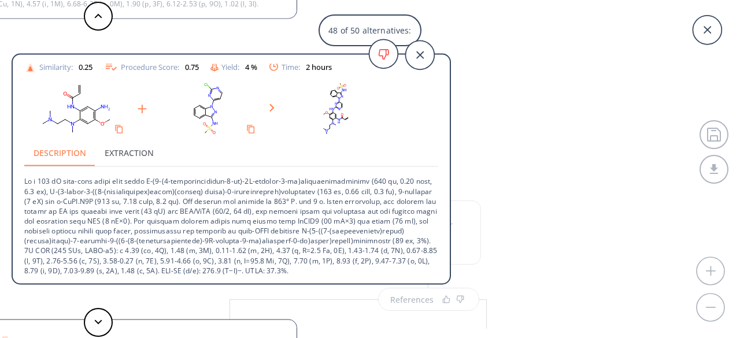
scroll to position [61, 0]
click at [110, 323] on button at bounding box center [98, 322] width 29 height 29
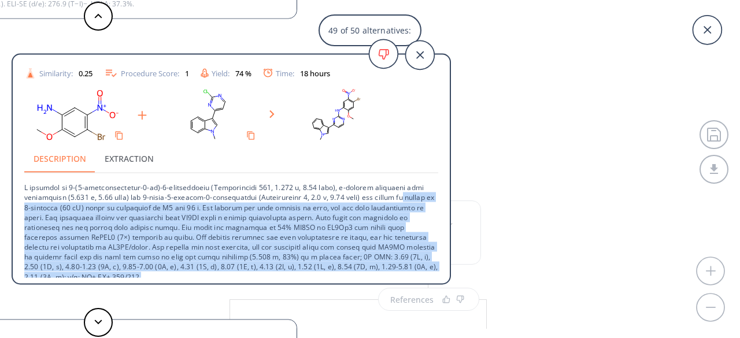
scroll to position [40, 0]
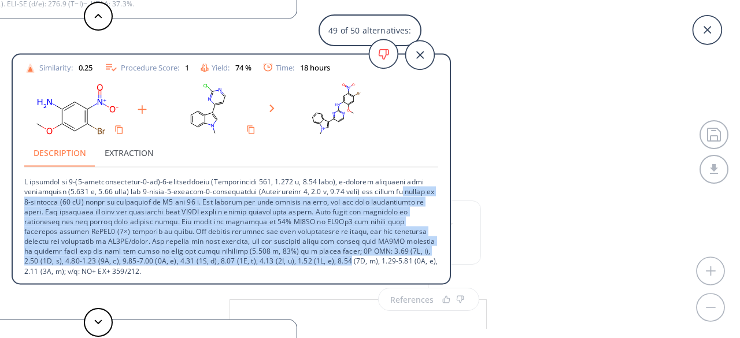
drag, startPoint x: 450, startPoint y: 256, endPoint x: 445, endPoint y: 258, distance: 6.2
click at [445, 258] on div "Reference: US20180162832A1_0719 2-(2,4,5-substituted-anilino)pyrimidine Compoun…" at bounding box center [231, 169] width 439 height 231
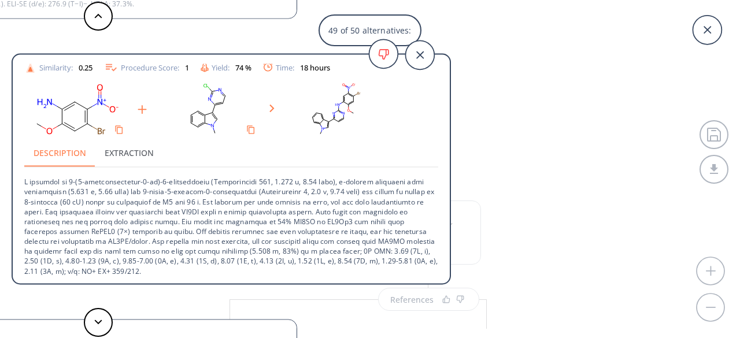
click at [513, 255] on div "49 of 50 alternatives: Chloro N-arylation Reference: US10259820_C00293 EGFR inh…" at bounding box center [370, 169] width 740 height 338
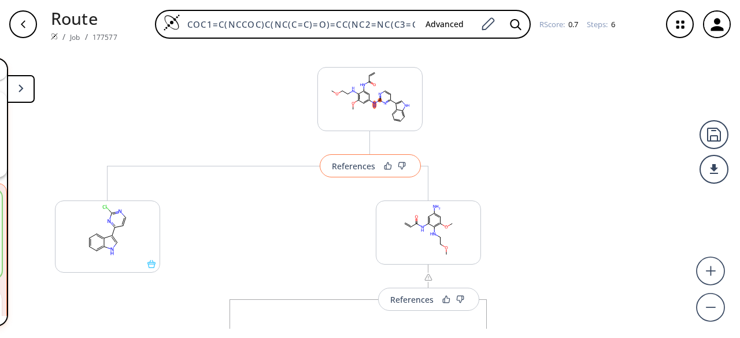
click at [320, 172] on button "References" at bounding box center [370, 165] width 101 height 23
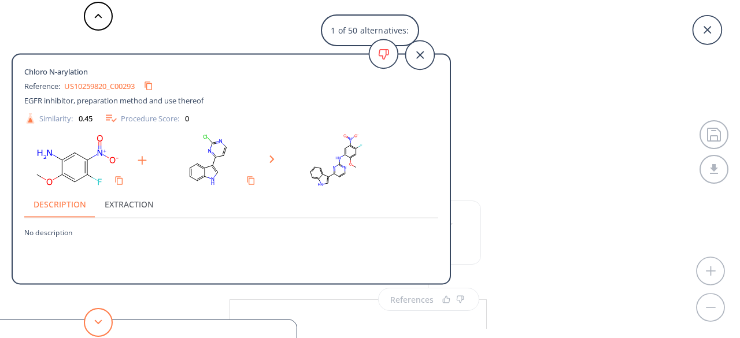
click at [90, 322] on button at bounding box center [98, 322] width 29 height 29
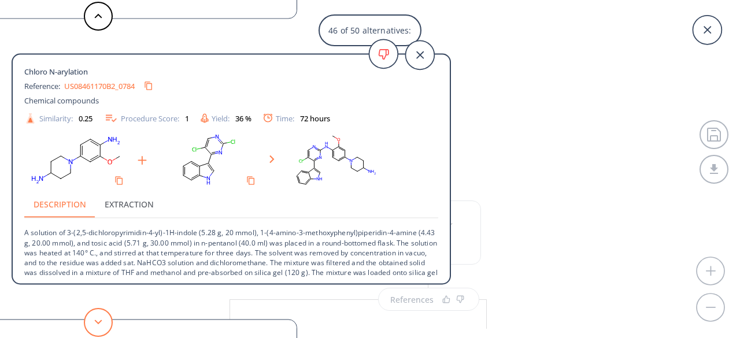
click at [101, 320] on icon at bounding box center [98, 322] width 8 height 5
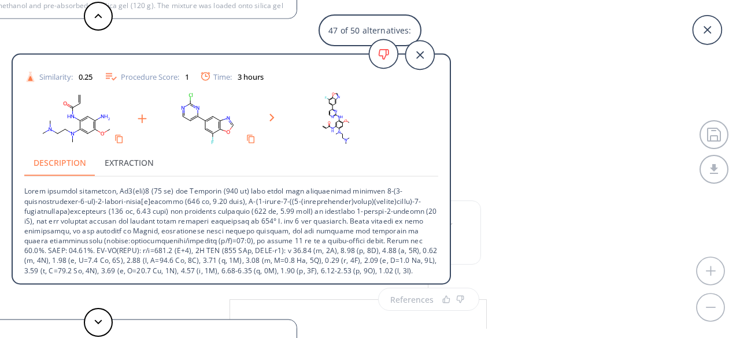
scroll to position [51, 0]
click at [103, 321] on button at bounding box center [98, 322] width 29 height 29
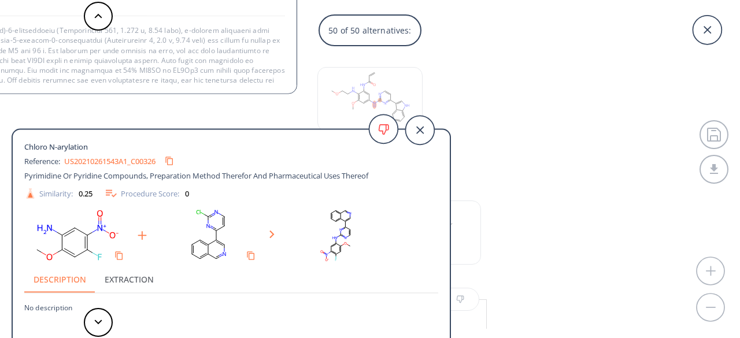
scroll to position [48, 0]
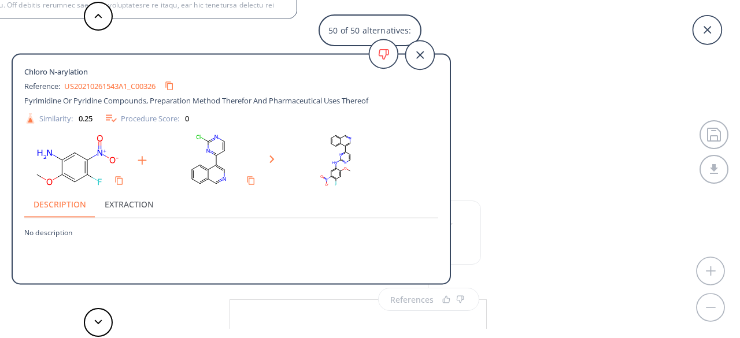
drag, startPoint x: 247, startPoint y: 220, endPoint x: 138, endPoint y: 29, distance: 220.1
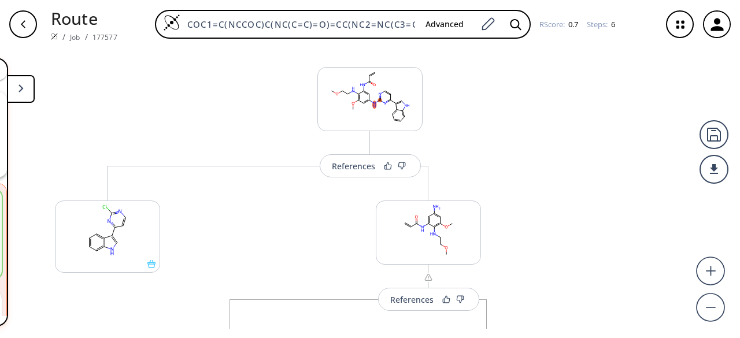
click at [352, 167] on div "References" at bounding box center [353, 166] width 43 height 8
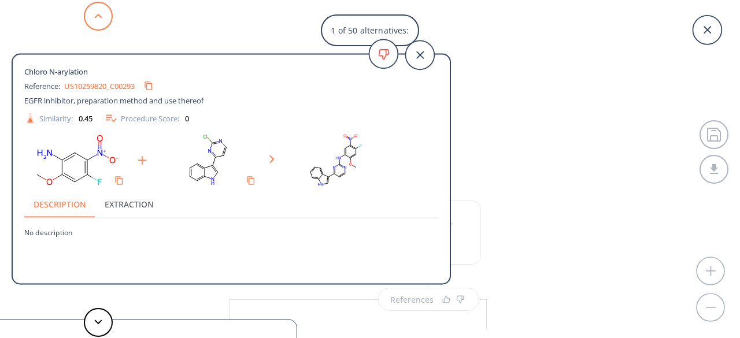
click at [98, 14] on polygon at bounding box center [99, 16] width 8 height 5
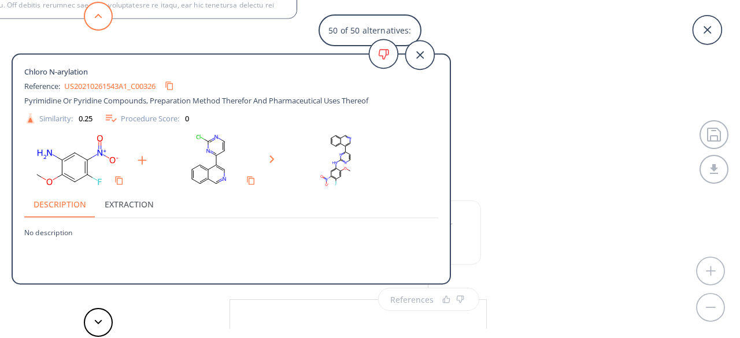
click at [98, 14] on polygon at bounding box center [99, 16] width 8 height 5
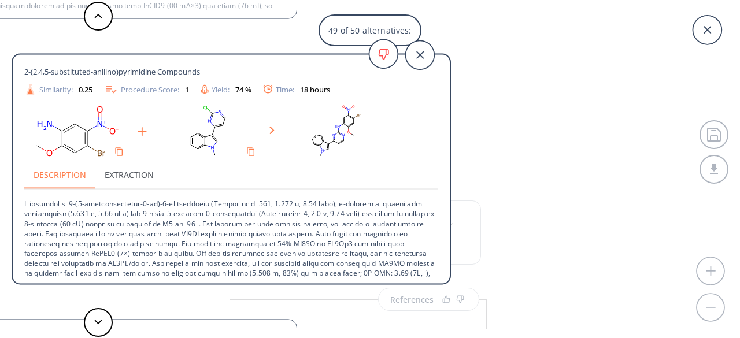
scroll to position [22, 0]
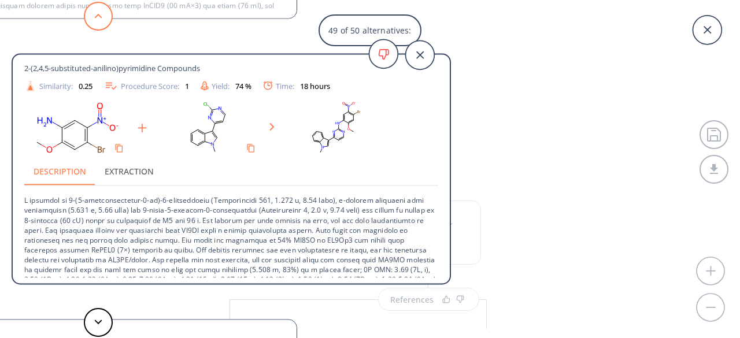
click at [99, 21] on button at bounding box center [98, 16] width 29 height 29
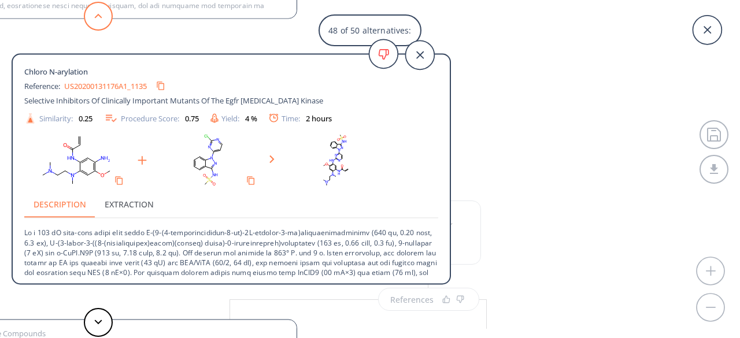
click at [99, 21] on button at bounding box center [98, 16] width 29 height 29
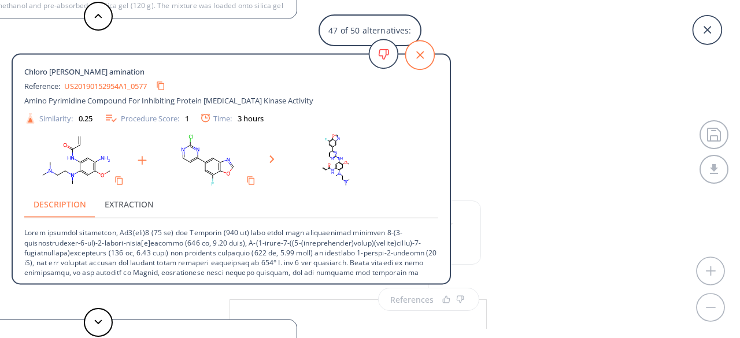
click at [410, 62] on icon at bounding box center [419, 54] width 29 height 29
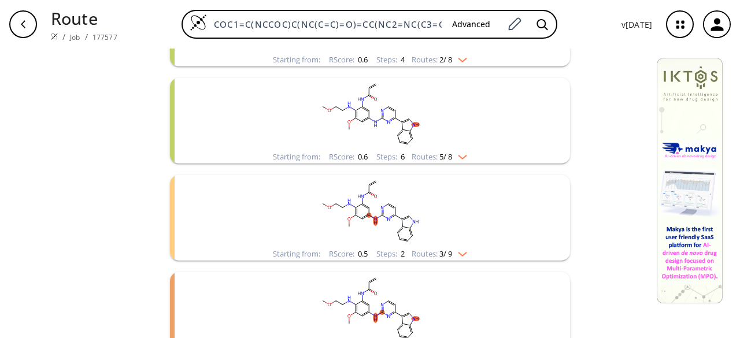
scroll to position [604, 0]
click at [309, 213] on rect "clusters" at bounding box center [370, 210] width 301 height 72
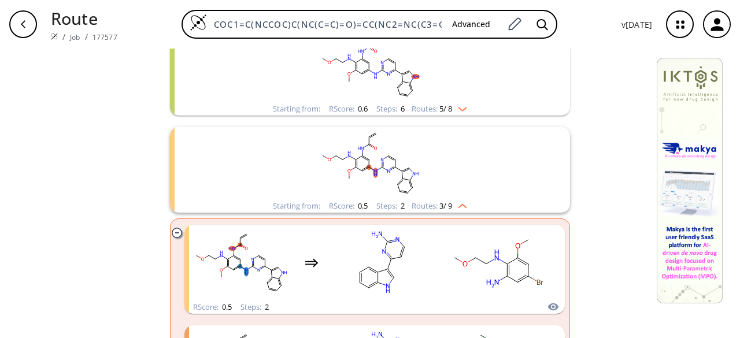
scroll to position [652, 0]
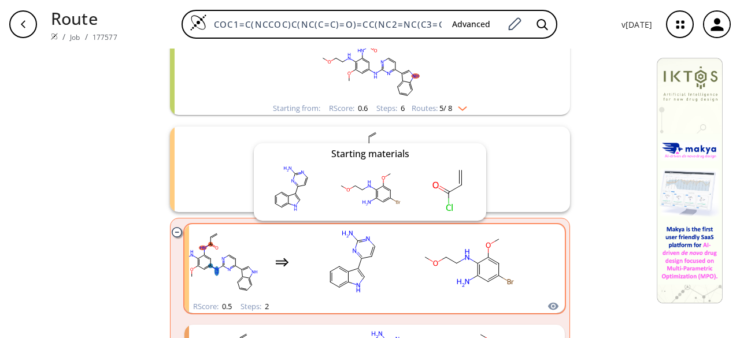
click at [547, 306] on icon "clusters" at bounding box center [553, 306] width 12 height 14
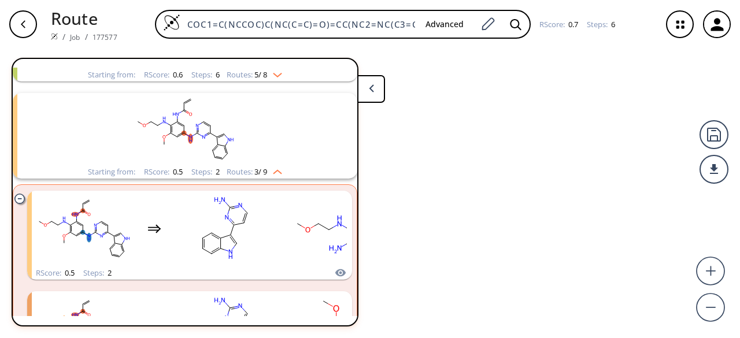
scroll to position [609, 0]
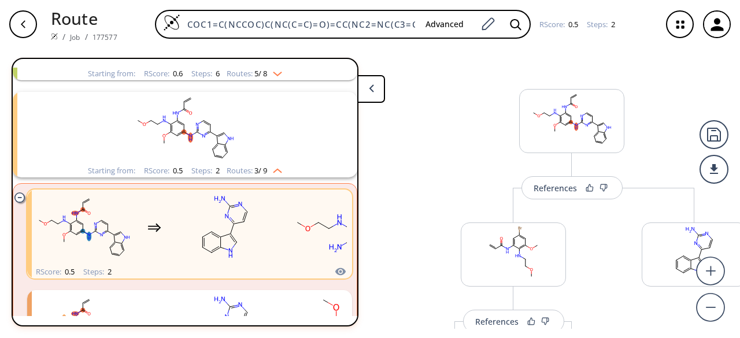
click at [413, 159] on div "References More routes from here References More routes from here More routes f…" at bounding box center [571, 272] width 373 height 436
click at [379, 92] on button at bounding box center [371, 89] width 28 height 28
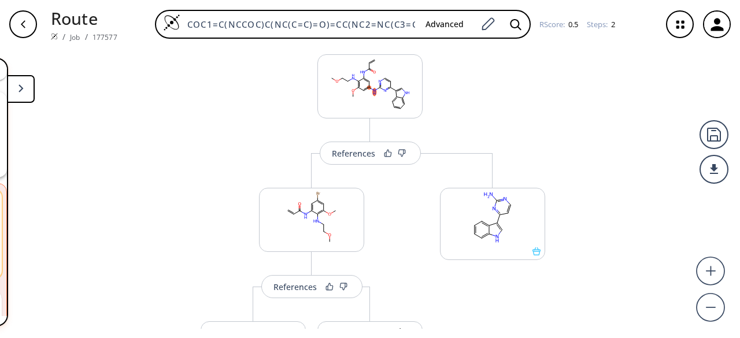
scroll to position [0, 0]
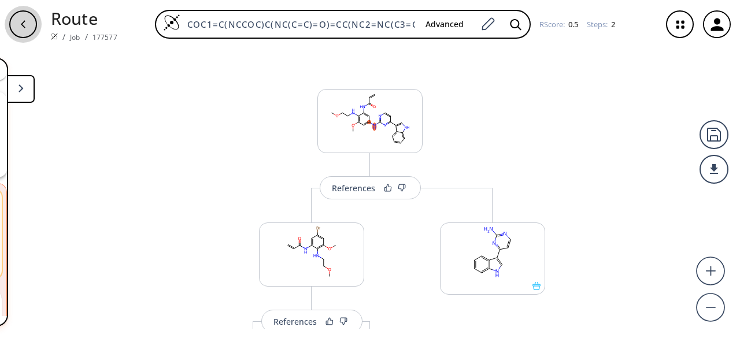
click at [28, 32] on div "button" at bounding box center [23, 24] width 28 height 28
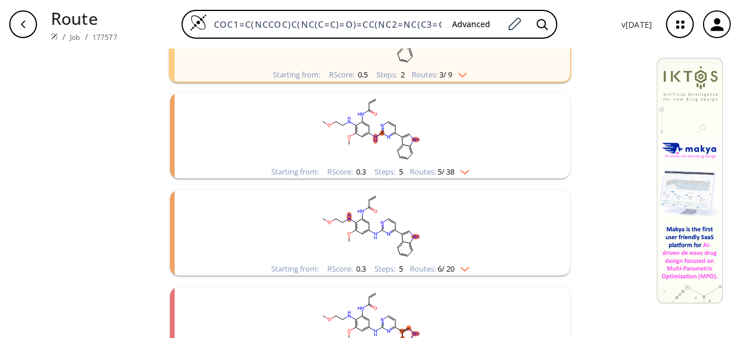
scroll to position [822, 0]
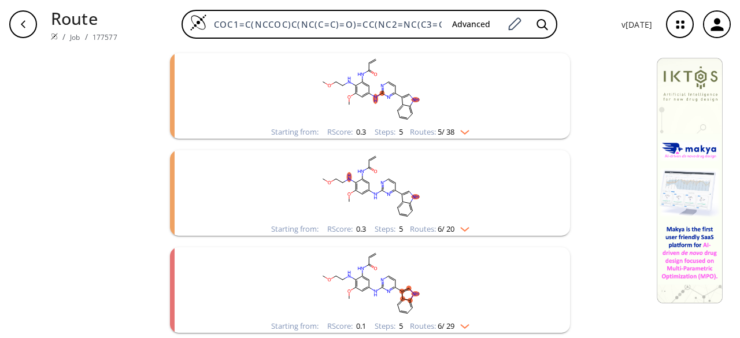
click at [443, 290] on rect "clusters" at bounding box center [370, 283] width 301 height 72
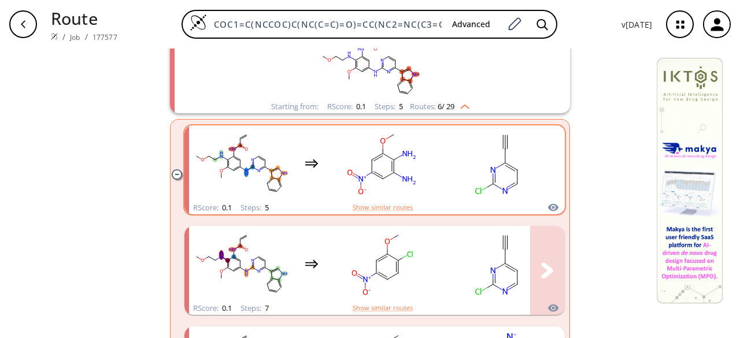
scroll to position [1042, 0]
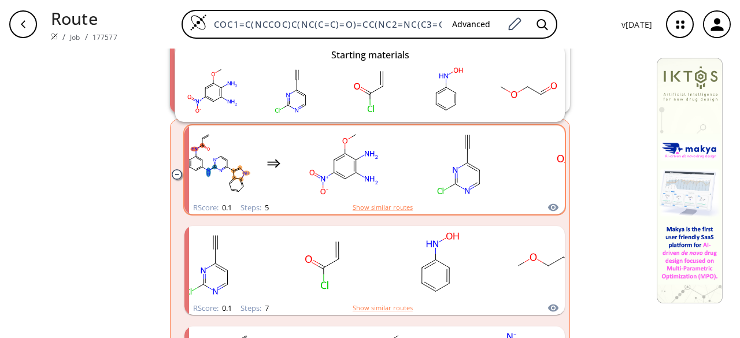
click at [553, 206] on icon "clusters" at bounding box center [553, 208] width 10 height 8
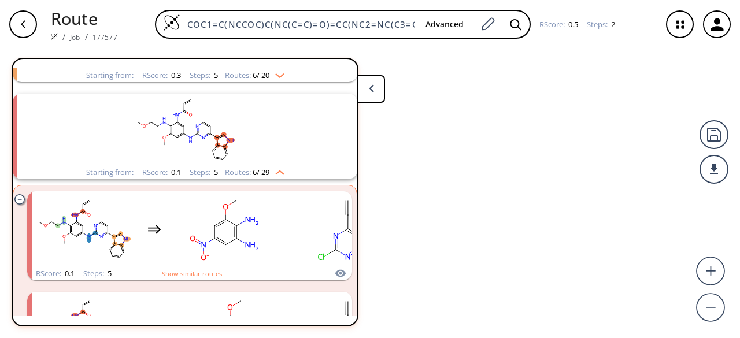
scroll to position [900, 0]
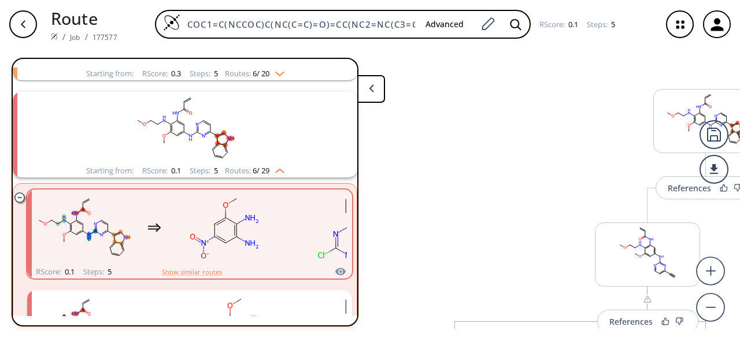
click at [369, 94] on button at bounding box center [371, 89] width 28 height 28
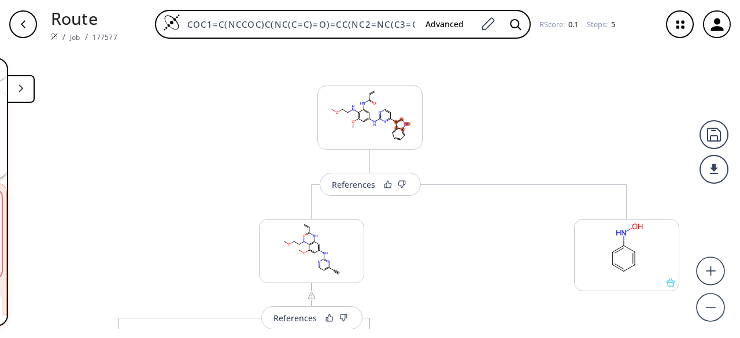
scroll to position [0, 0]
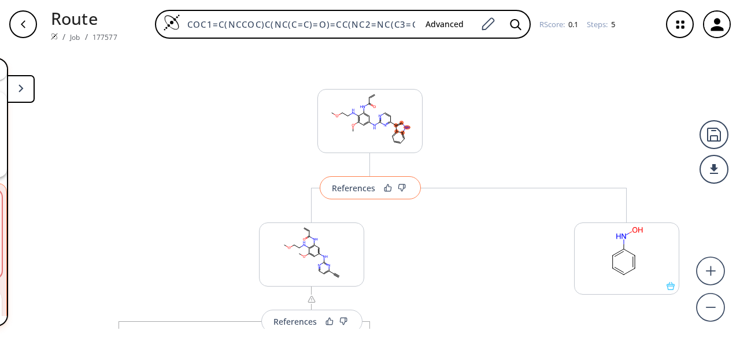
click at [332, 190] on div "References" at bounding box center [353, 188] width 43 height 8
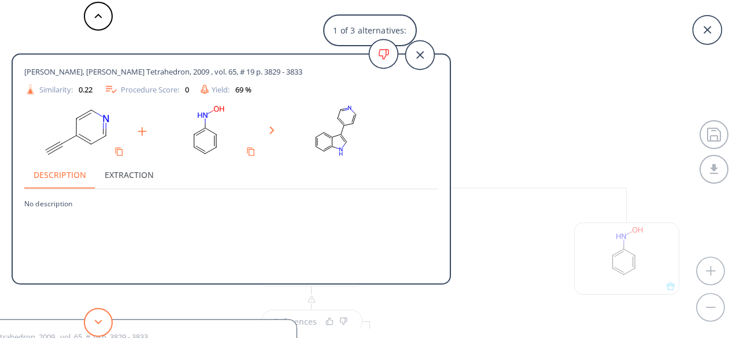
click at [106, 317] on button at bounding box center [98, 322] width 29 height 29
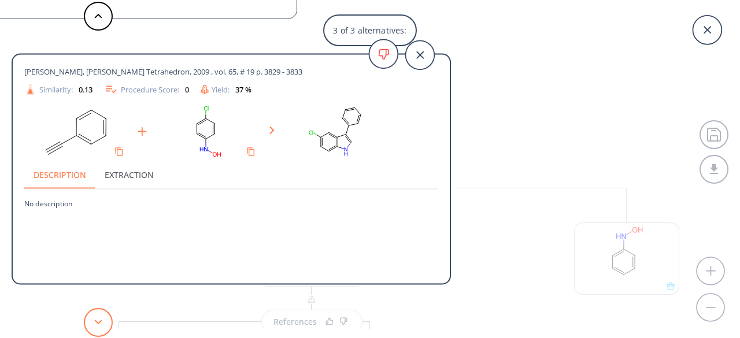
click at [106, 317] on button at bounding box center [98, 322] width 29 height 29
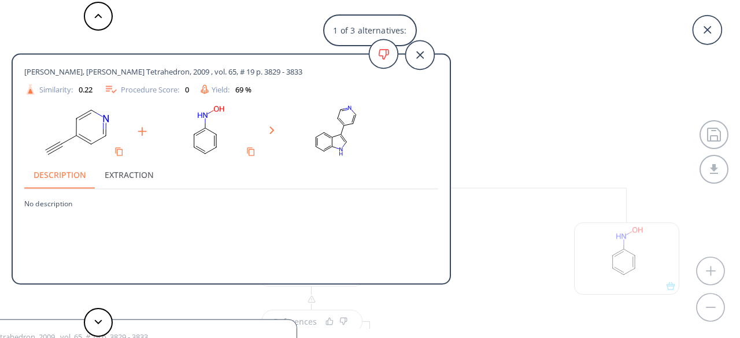
click at [508, 203] on div "1 of 3 alternatives: [PERSON_NAME], [PERSON_NAME] Tetrahedron, 2009 , vol. 65, …" at bounding box center [370, 169] width 740 height 338
